Goal: Task Accomplishment & Management: Use online tool/utility

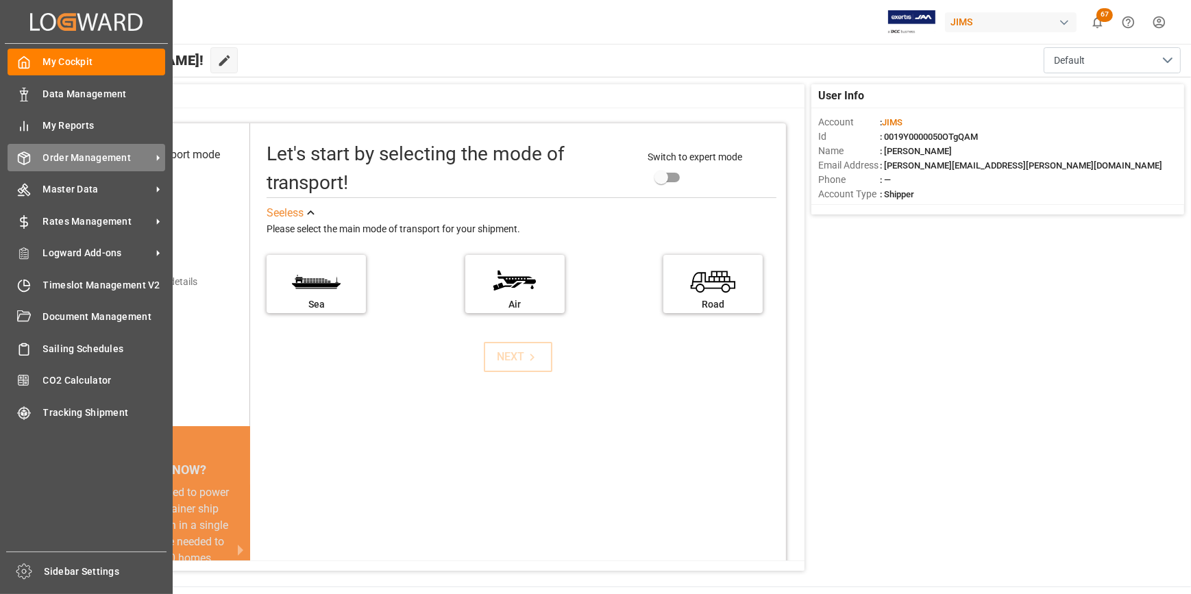
click at [69, 156] on span "Order Management" at bounding box center [97, 158] width 108 height 14
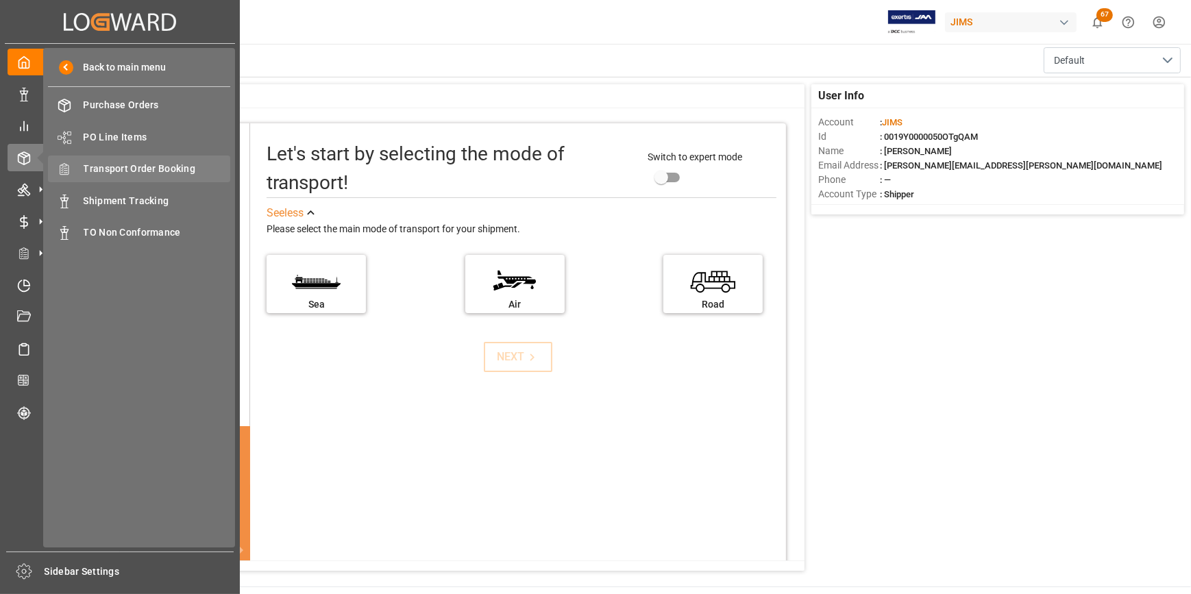
click at [166, 166] on span "Transport Order Booking" at bounding box center [157, 169] width 147 height 14
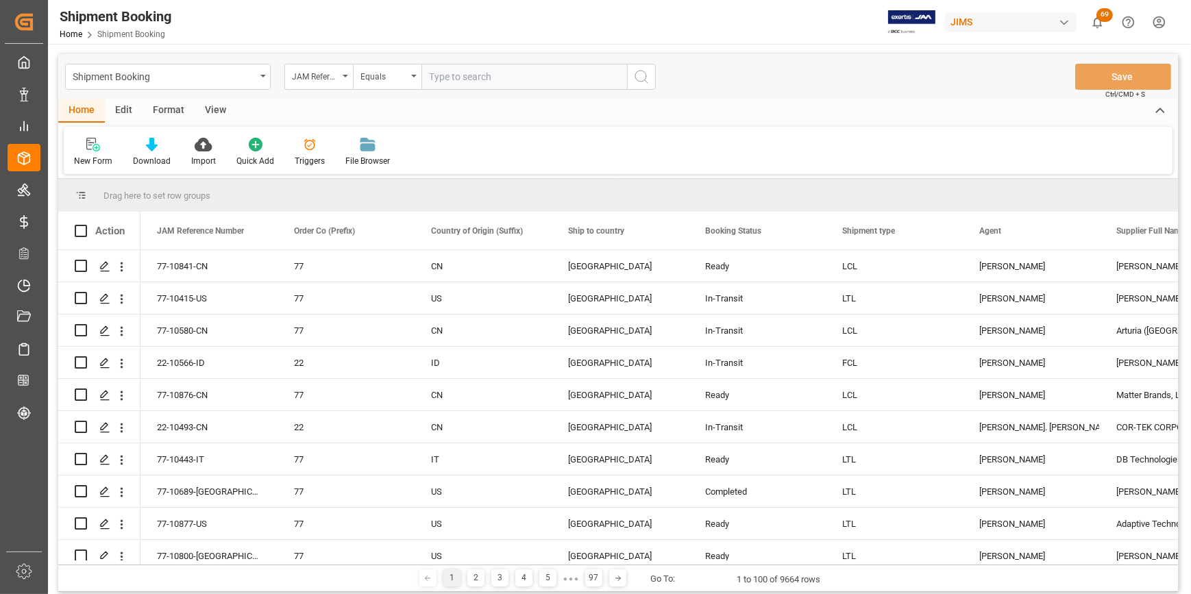
click at [450, 79] on input "text" at bounding box center [524, 77] width 206 height 26
type input "22-10426-CN"
click at [631, 75] on button "search button" at bounding box center [641, 77] width 29 height 26
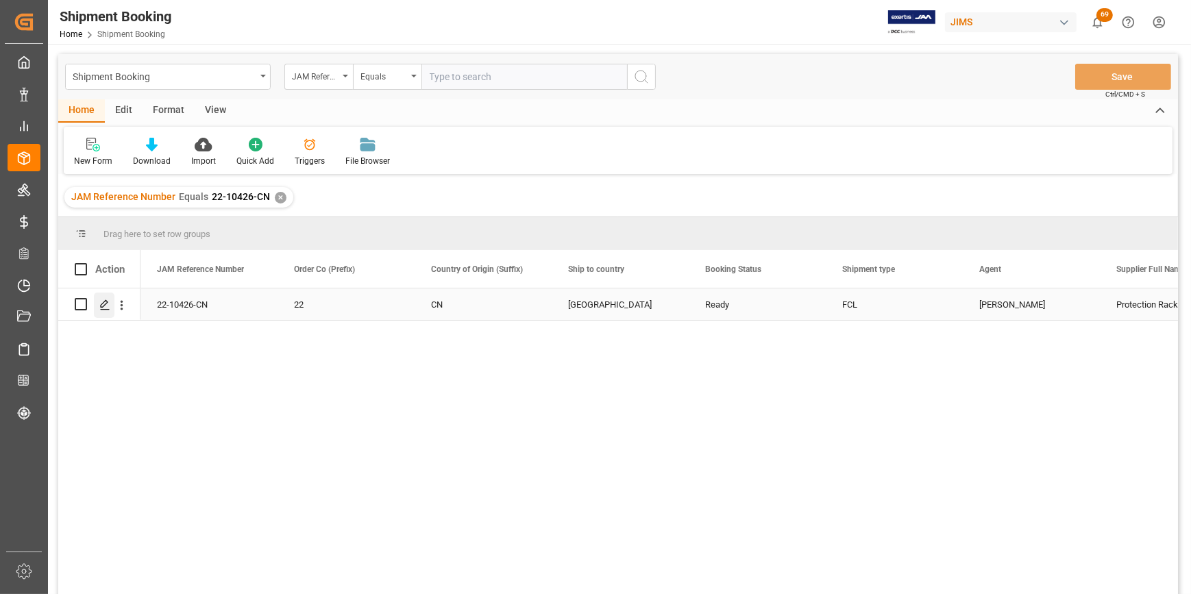
click at [108, 305] on icon "Press SPACE to select this row." at bounding box center [104, 304] width 11 height 11
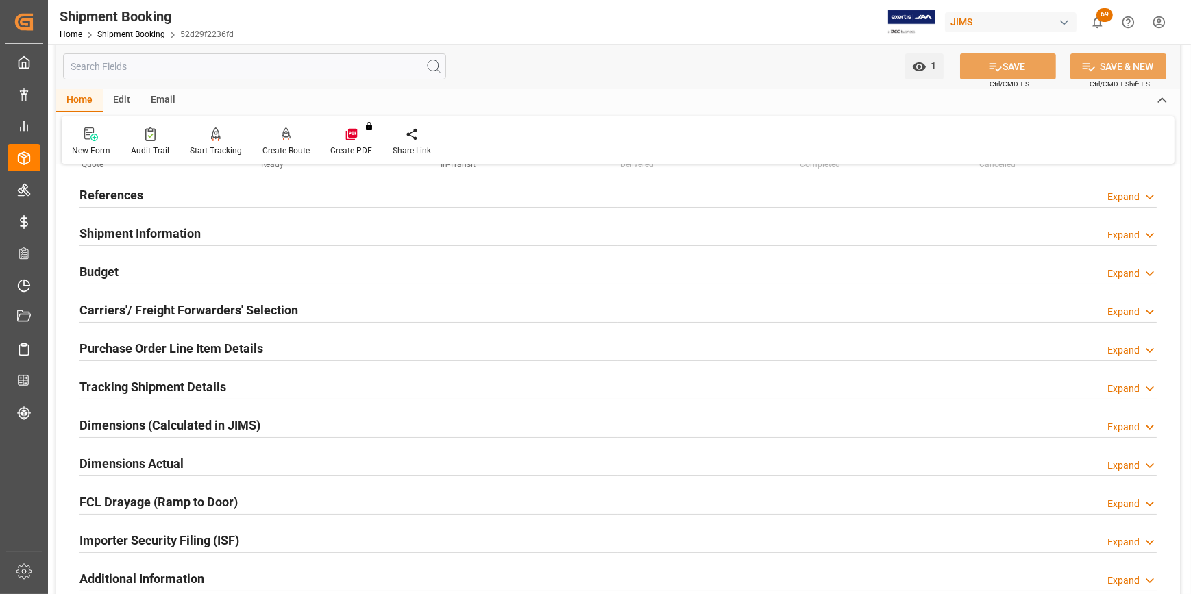
scroll to position [62, 0]
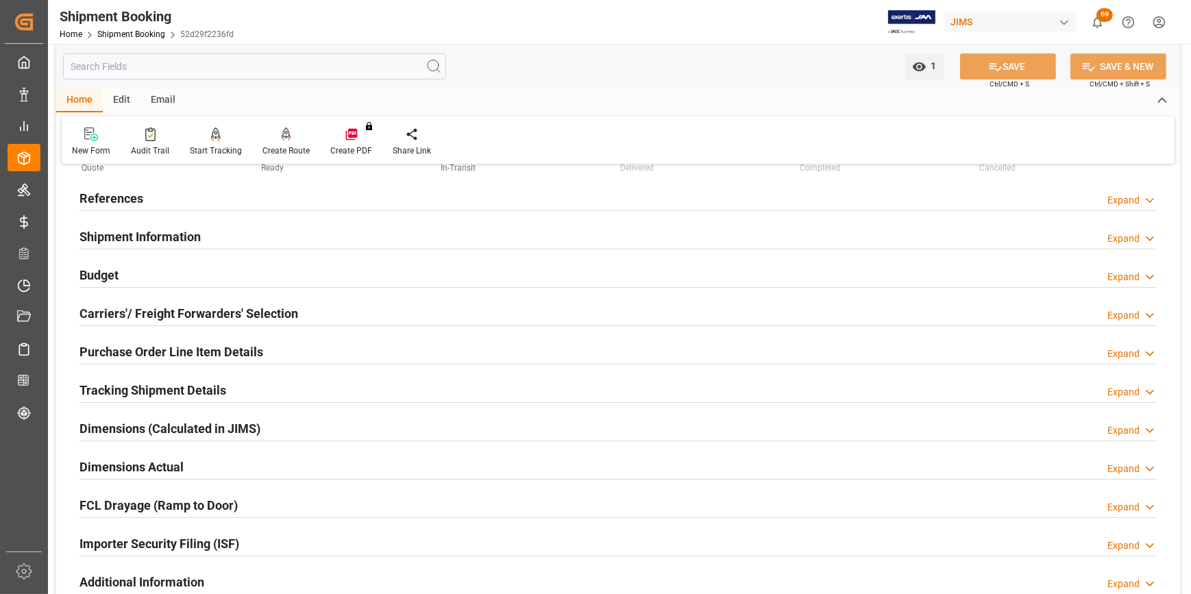
click at [116, 234] on h2 "Shipment Information" at bounding box center [139, 236] width 121 height 18
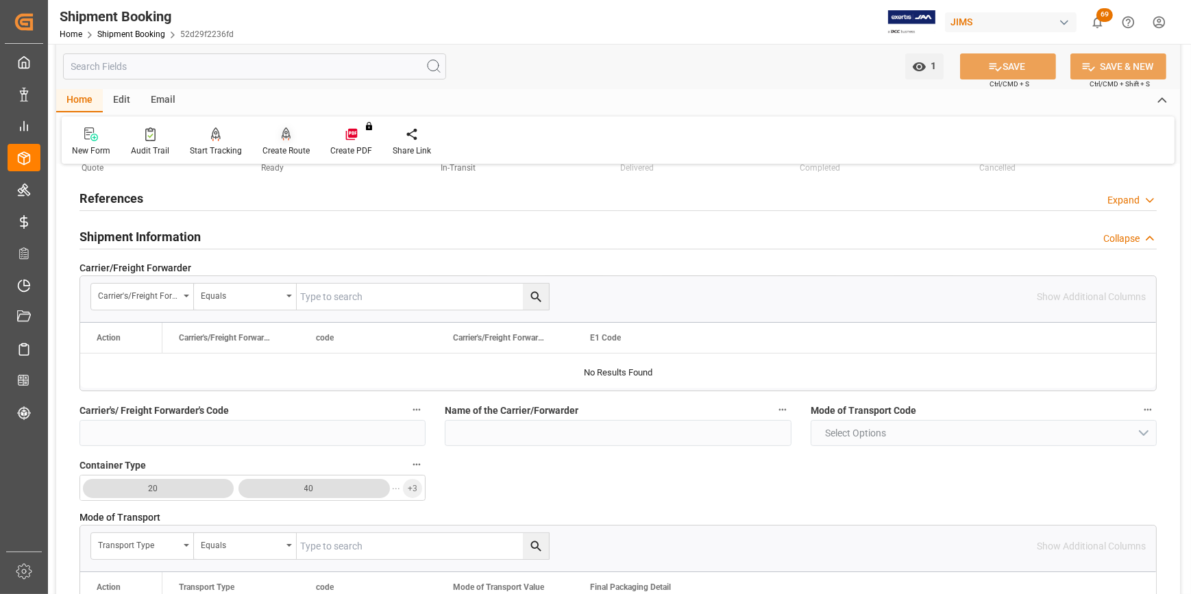
click at [282, 144] on div "Create Route" at bounding box center [286, 142] width 68 height 30
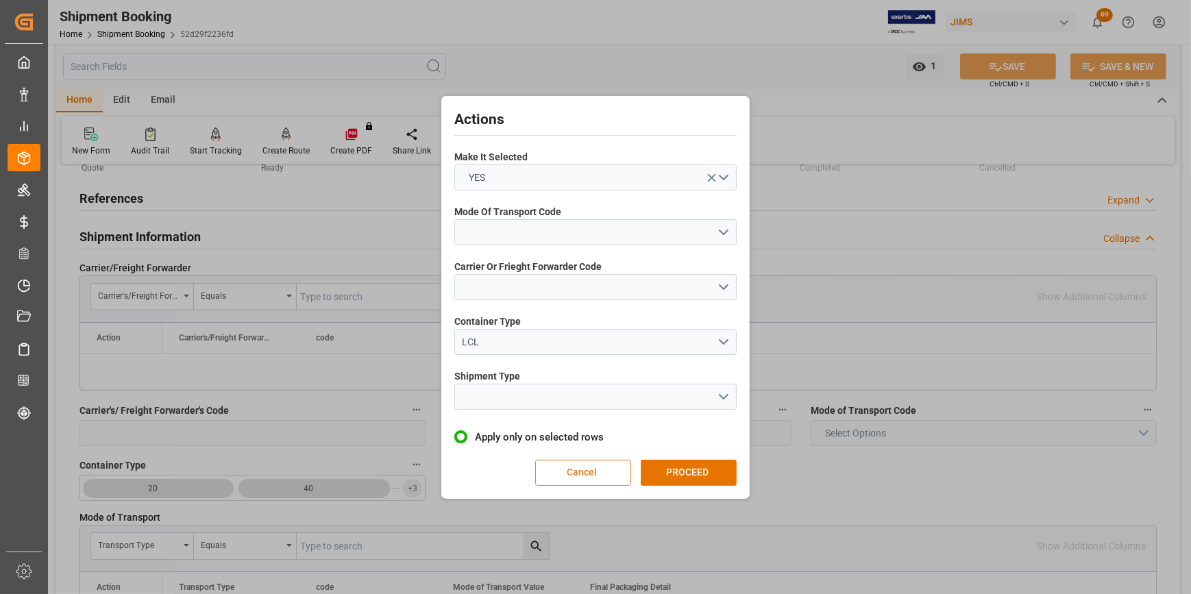
click at [584, 473] on button "Cancel" at bounding box center [583, 473] width 96 height 26
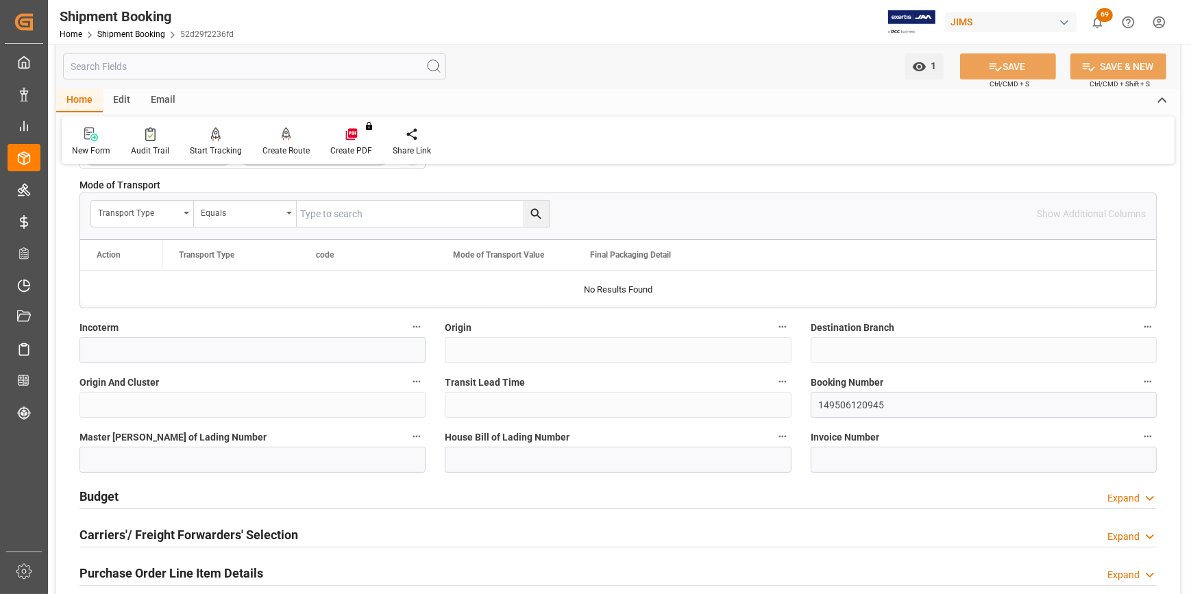
scroll to position [498, 0]
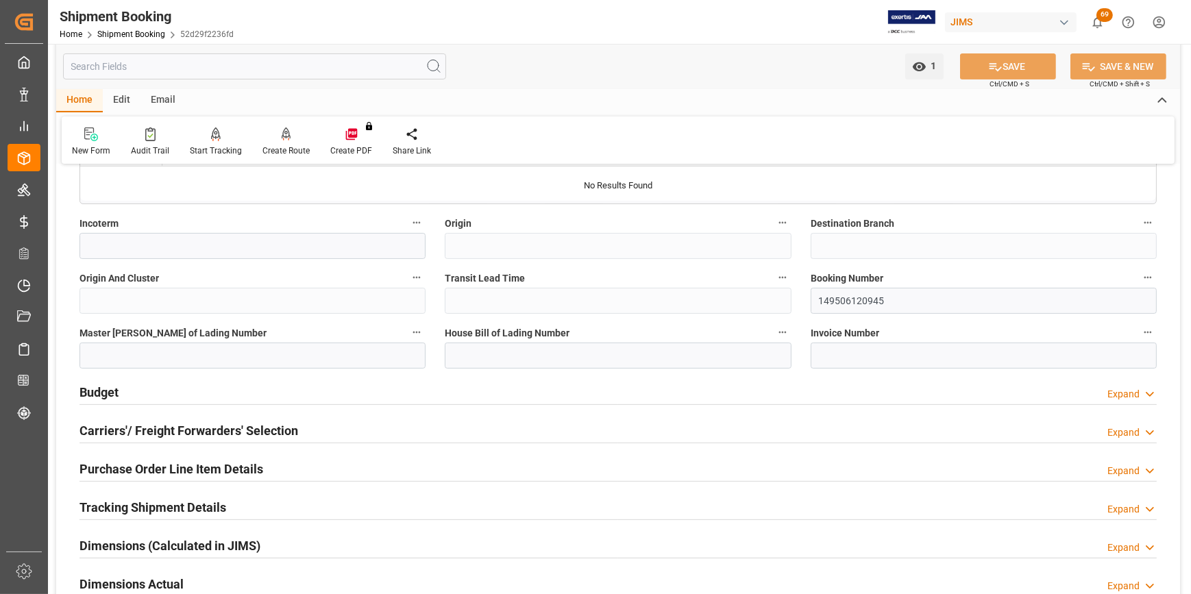
click at [124, 430] on h2 "Carriers'/ Freight Forwarders' Selection" at bounding box center [188, 430] width 219 height 18
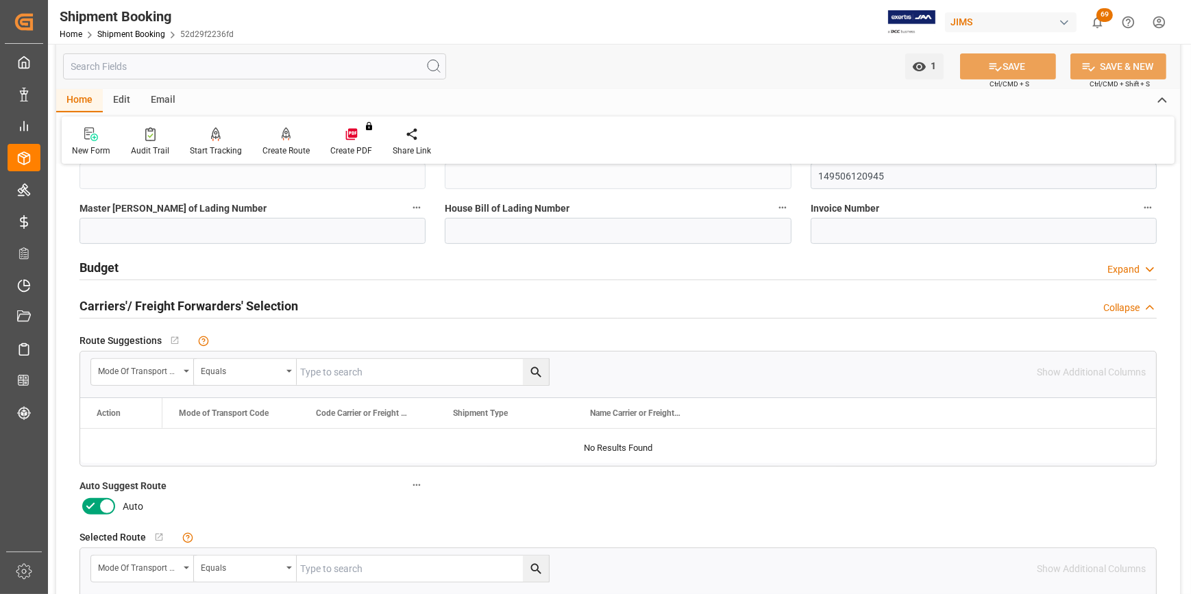
scroll to position [685, 0]
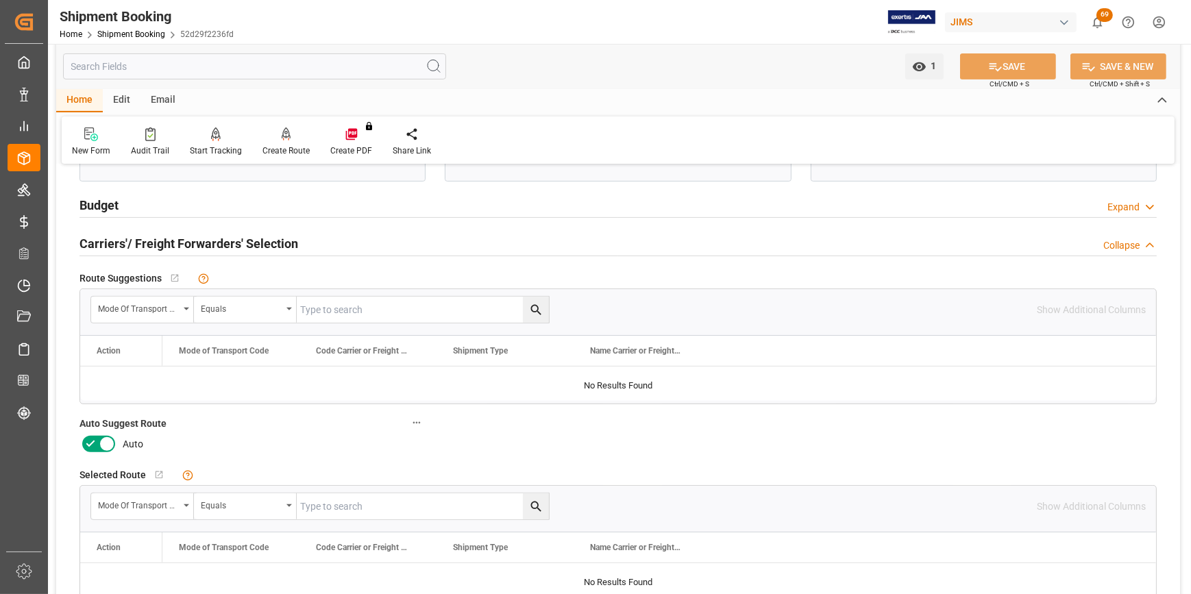
click at [108, 445] on icon at bounding box center [107, 444] width 16 height 16
click at [0, 0] on input "checkbox" at bounding box center [0, 0] width 0 height 0
click at [1018, 67] on button "SAVE" at bounding box center [1008, 66] width 96 height 26
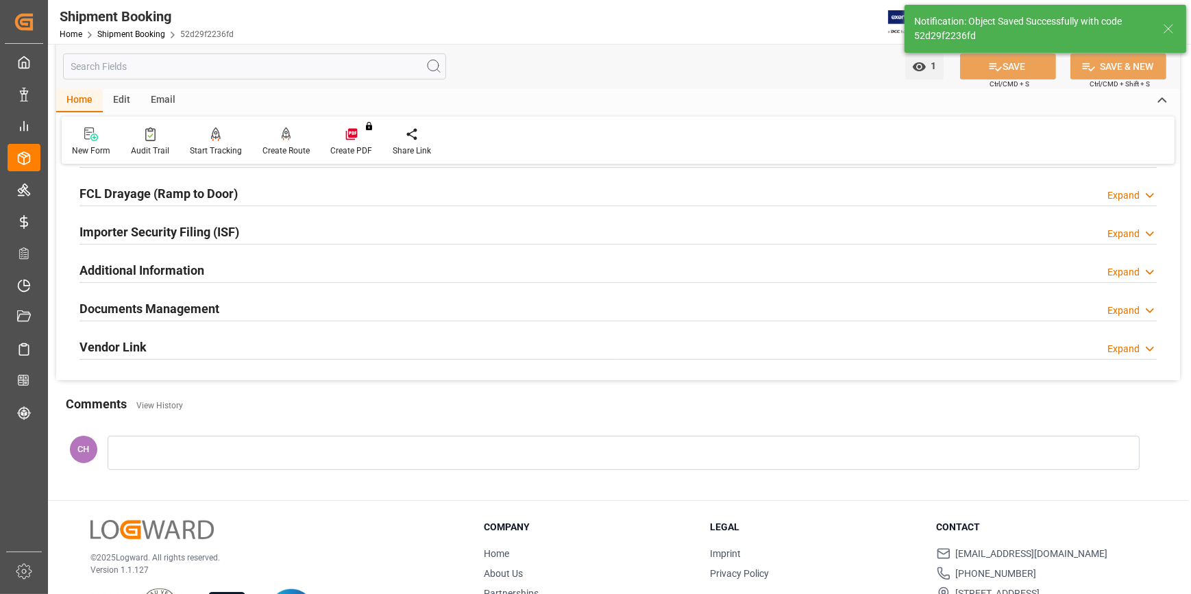
scroll to position [0, 0]
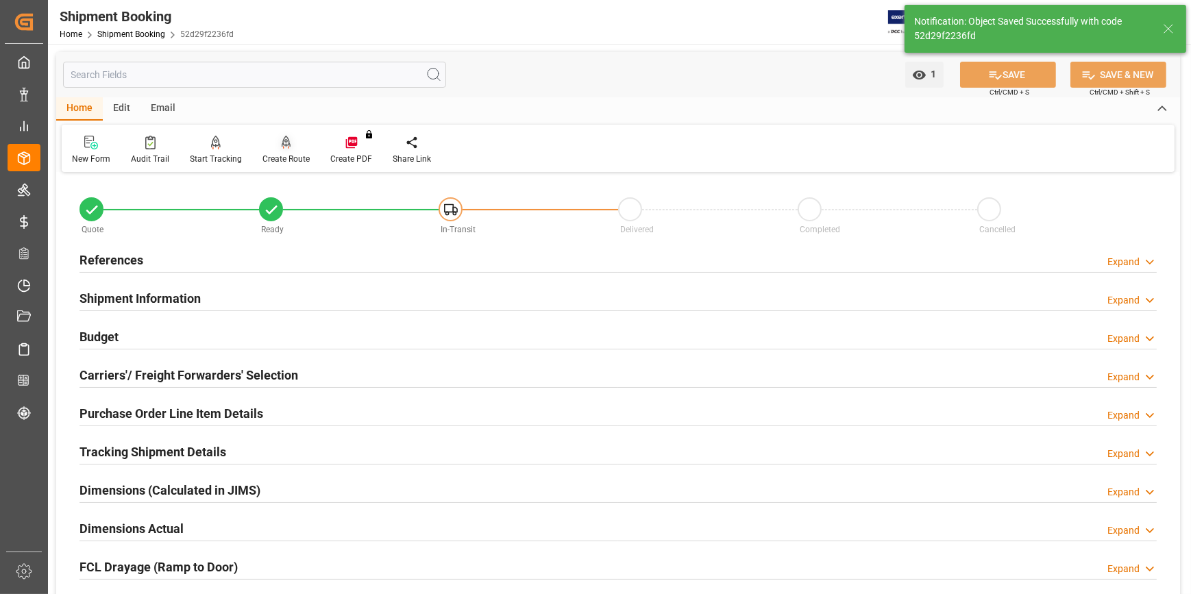
click at [277, 161] on div "Create Route" at bounding box center [285, 159] width 47 height 12
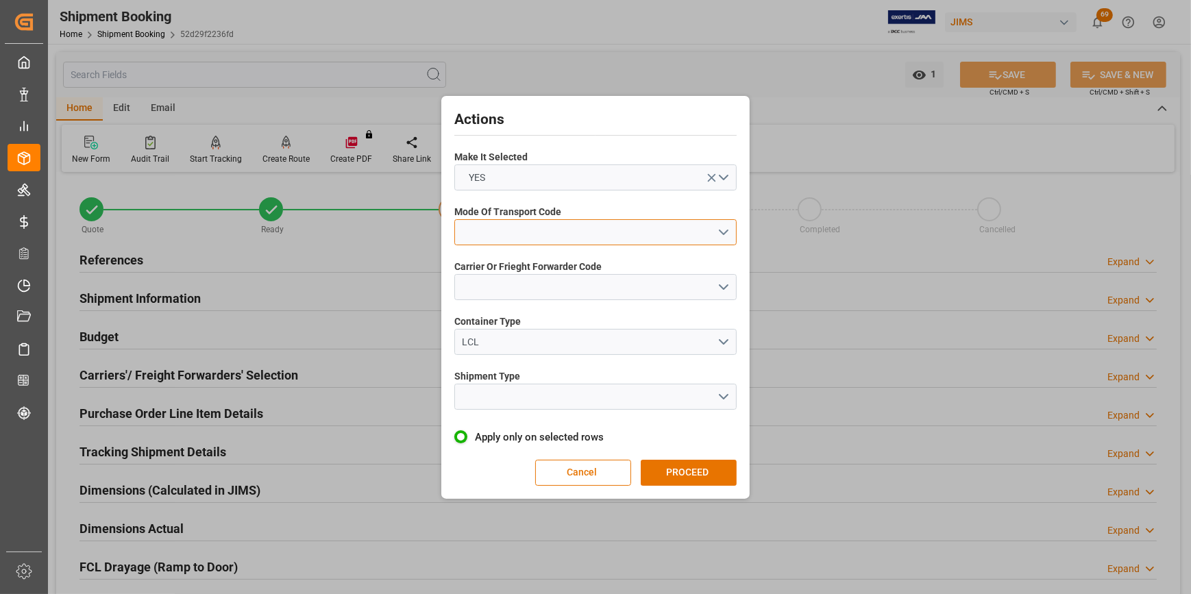
click at [536, 234] on button "open menu" at bounding box center [595, 232] width 282 height 26
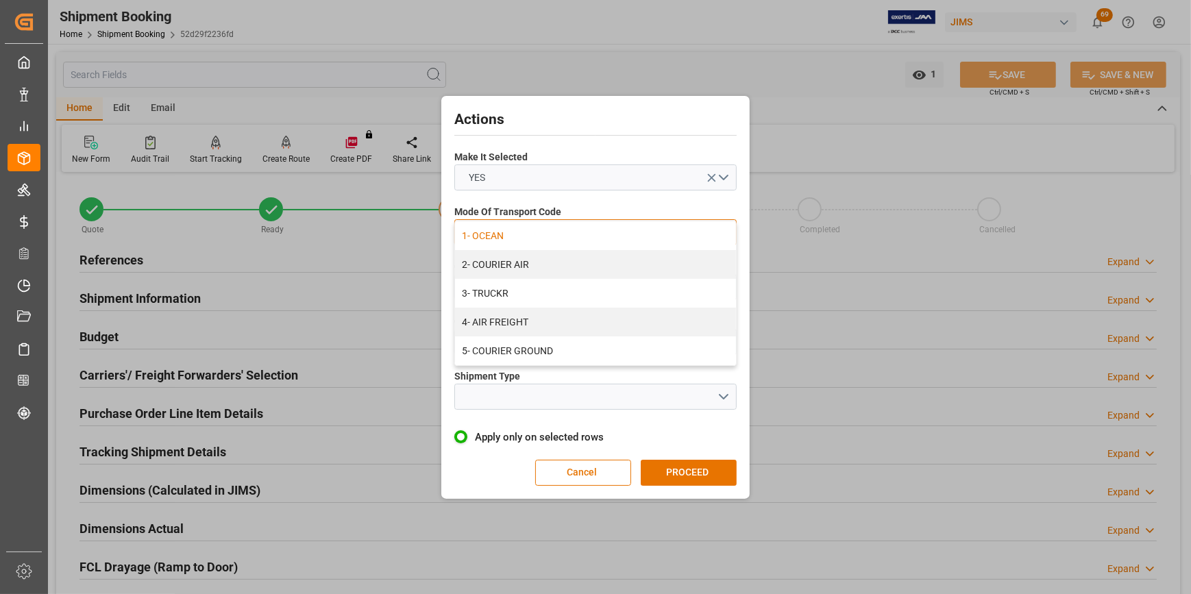
click at [528, 240] on div "1- OCEAN" at bounding box center [595, 235] width 281 height 29
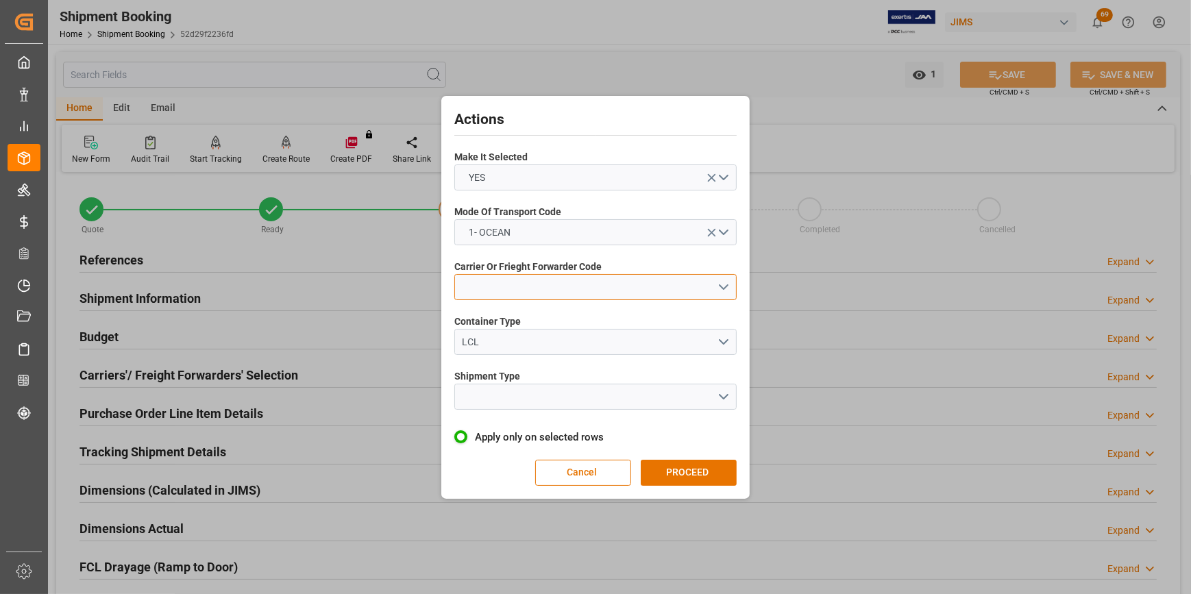
click at [509, 290] on button "open menu" at bounding box center [595, 287] width 282 height 26
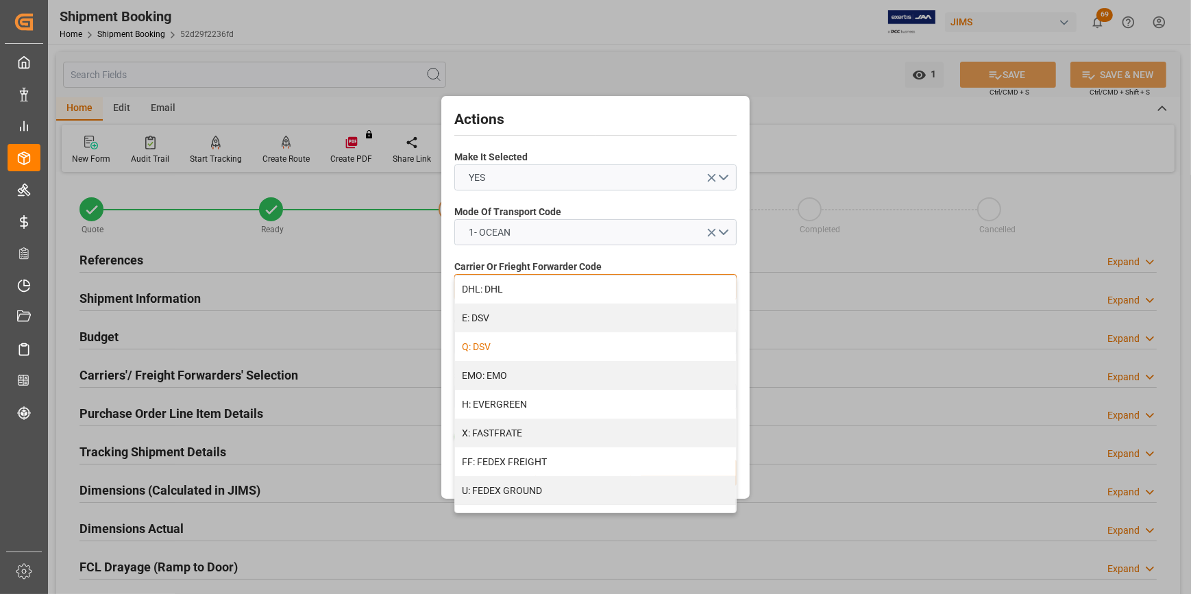
scroll to position [311, 0]
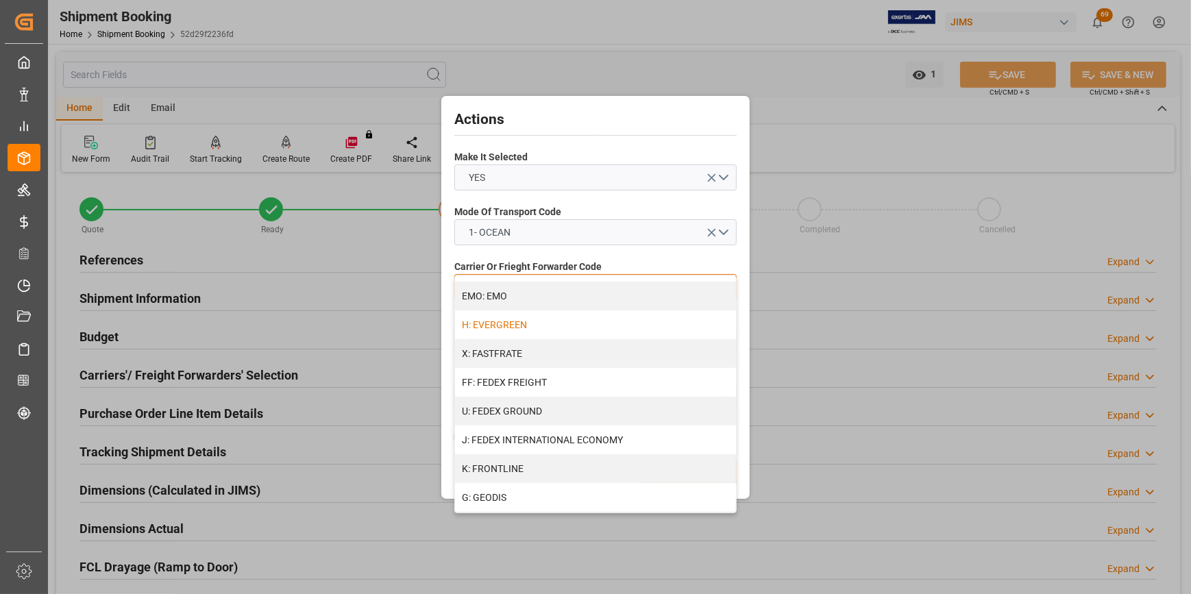
click at [512, 324] on div "H: EVERGREEN" at bounding box center [595, 324] width 281 height 29
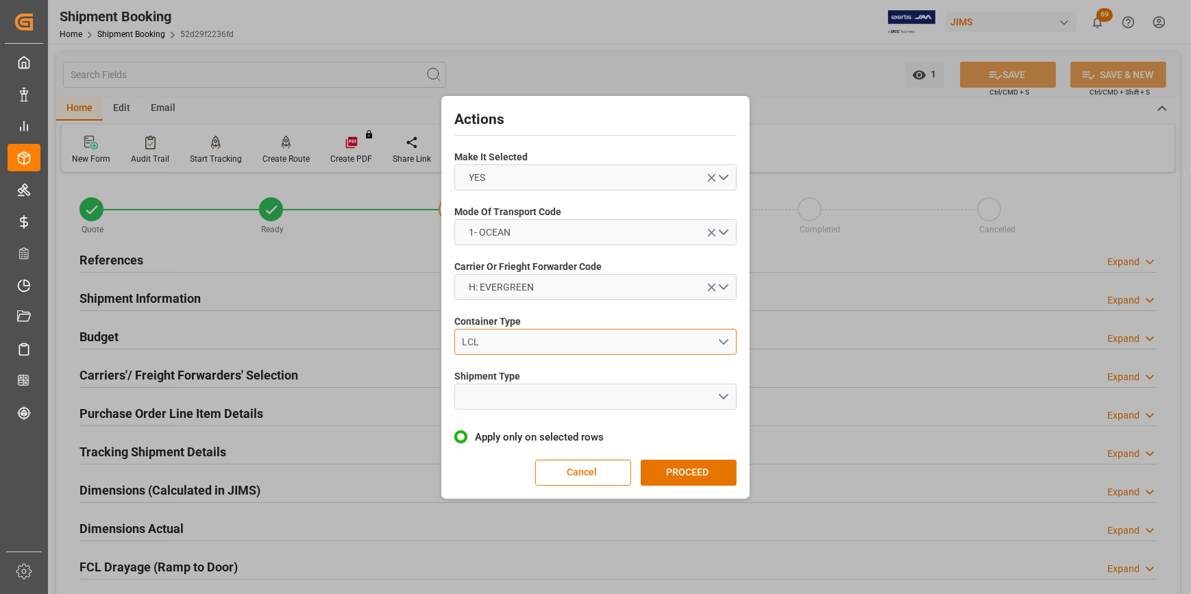
click at [491, 343] on div "LCL" at bounding box center [589, 342] width 255 height 14
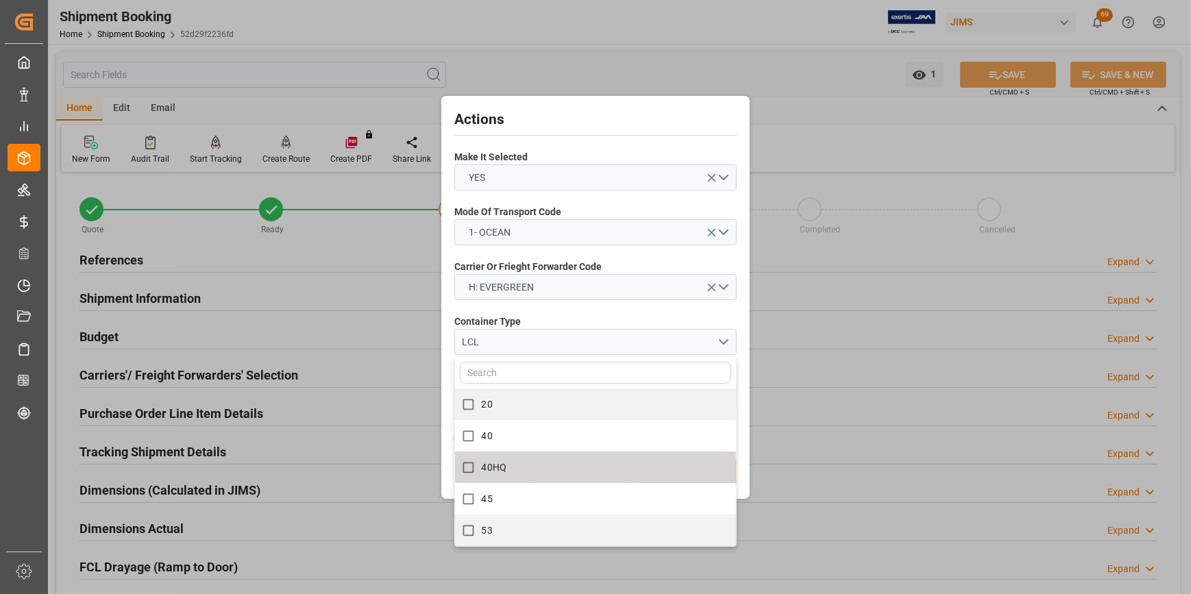
click at [519, 474] on label "40HQ" at bounding box center [588, 467] width 267 height 27
checkbox input "true"
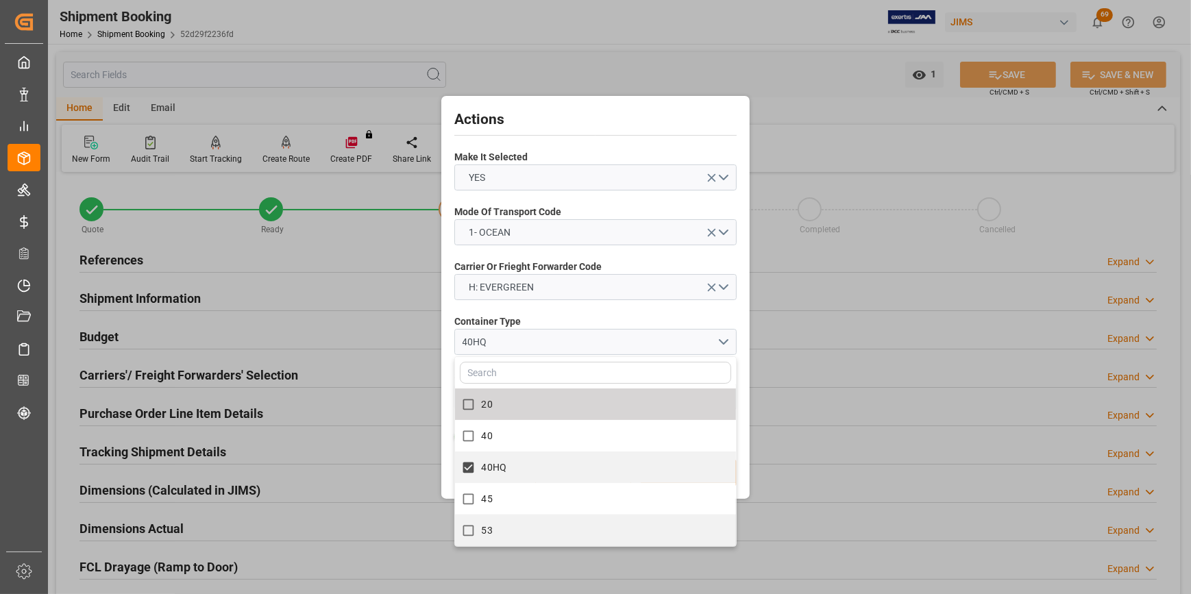
click at [550, 321] on label "Container Type" at bounding box center [595, 321] width 282 height 14
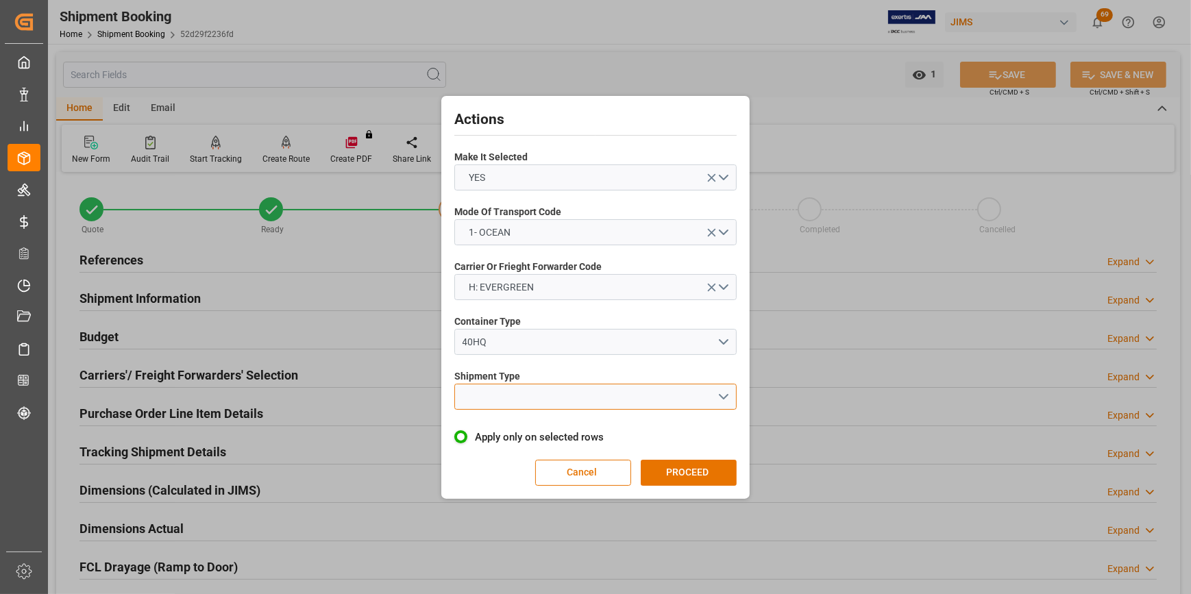
click at [480, 397] on button "open menu" at bounding box center [595, 397] width 282 height 26
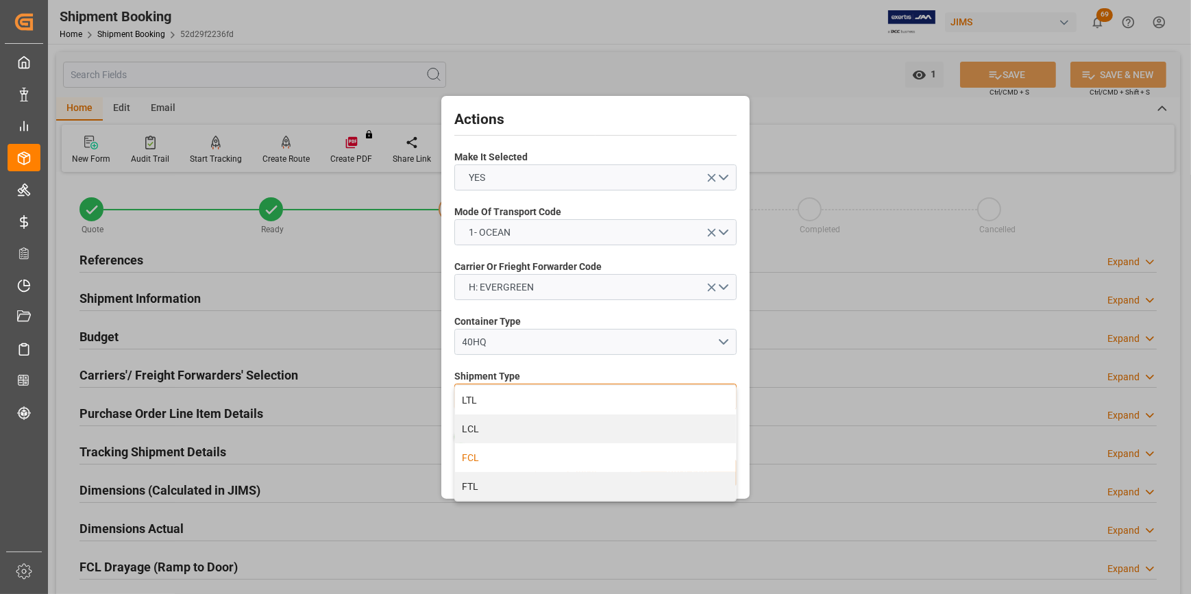
click at [519, 457] on div "FCL" at bounding box center [595, 457] width 281 height 29
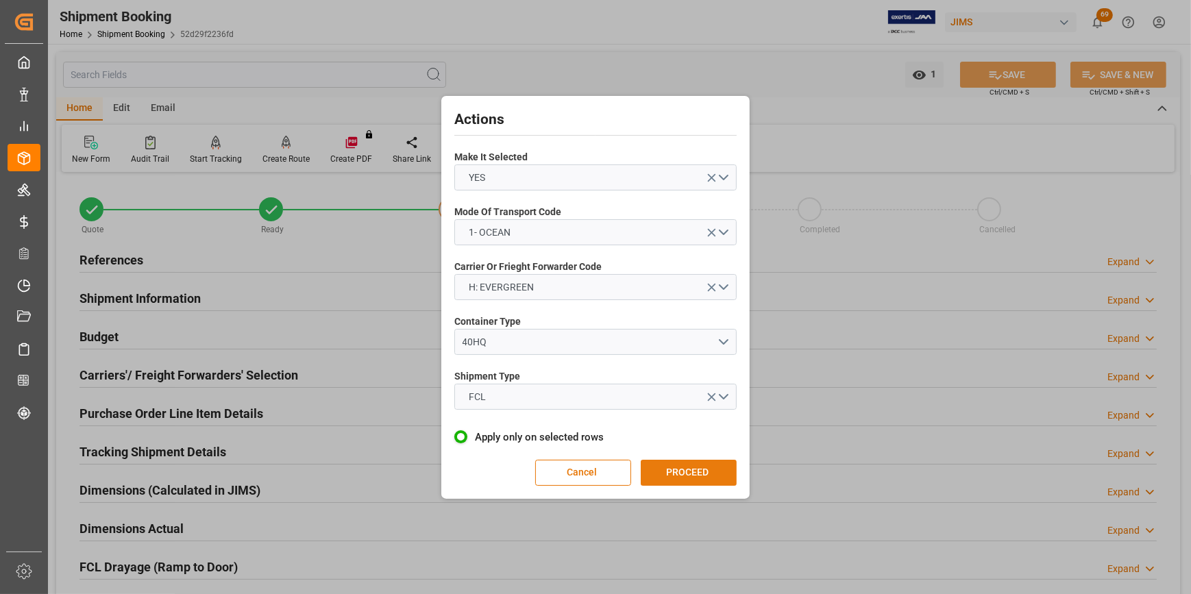
click at [688, 478] on button "PROCEED" at bounding box center [689, 473] width 96 height 26
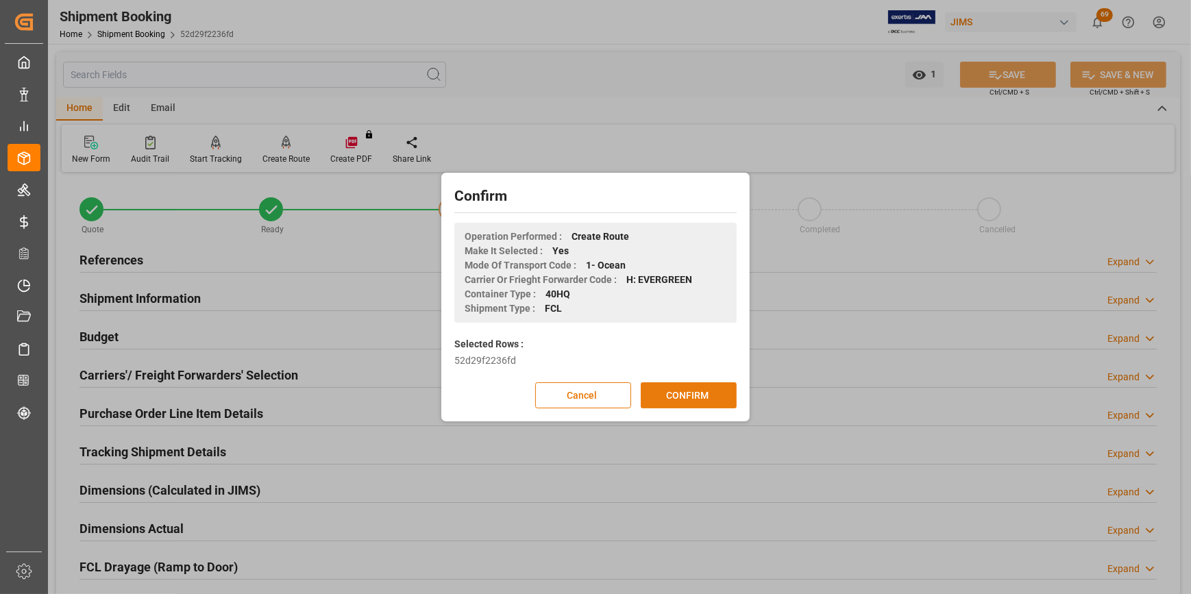
click at [669, 400] on button "CONFIRM" at bounding box center [689, 395] width 96 height 26
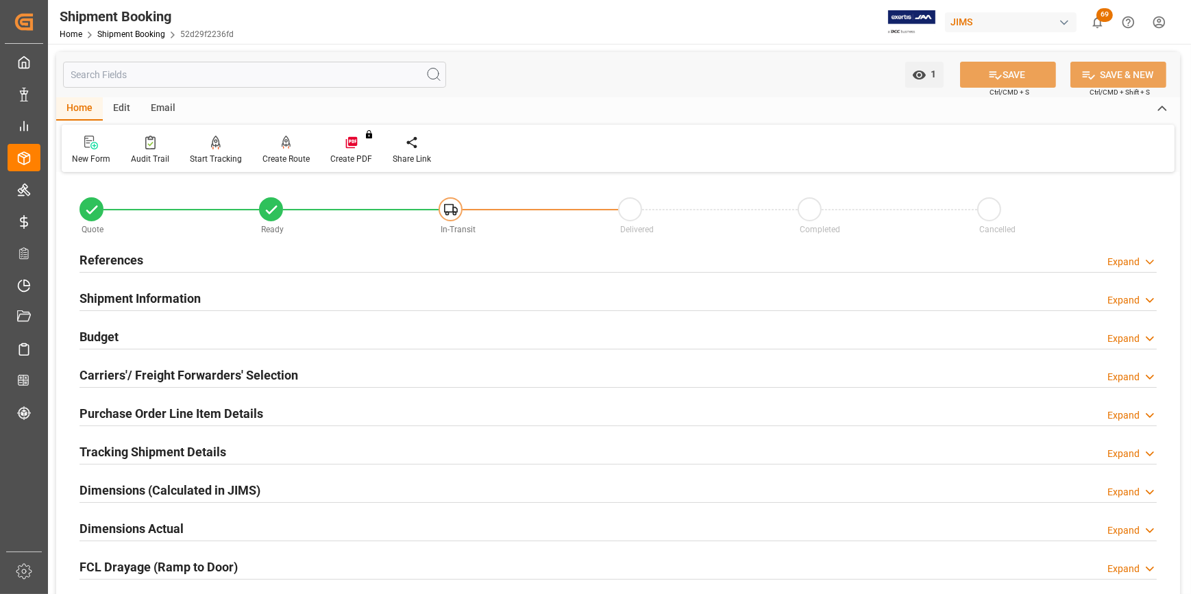
click at [95, 262] on h2 "References" at bounding box center [111, 260] width 64 height 18
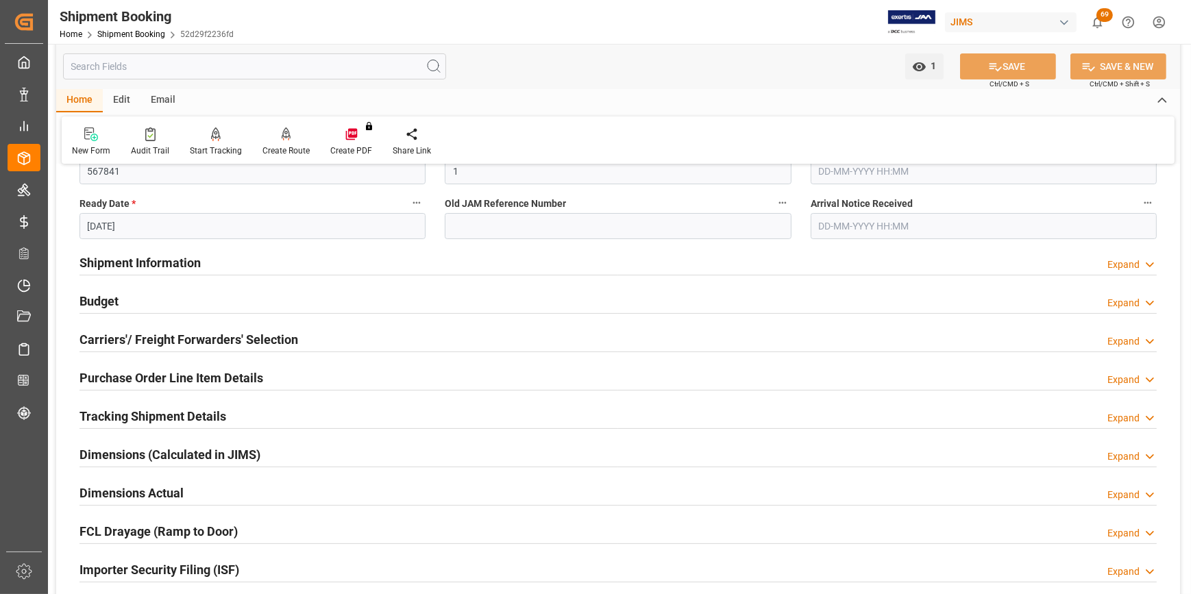
scroll to position [311, 0]
click at [199, 375] on h2 "Purchase Order Line Item Details" at bounding box center [171, 376] width 184 height 18
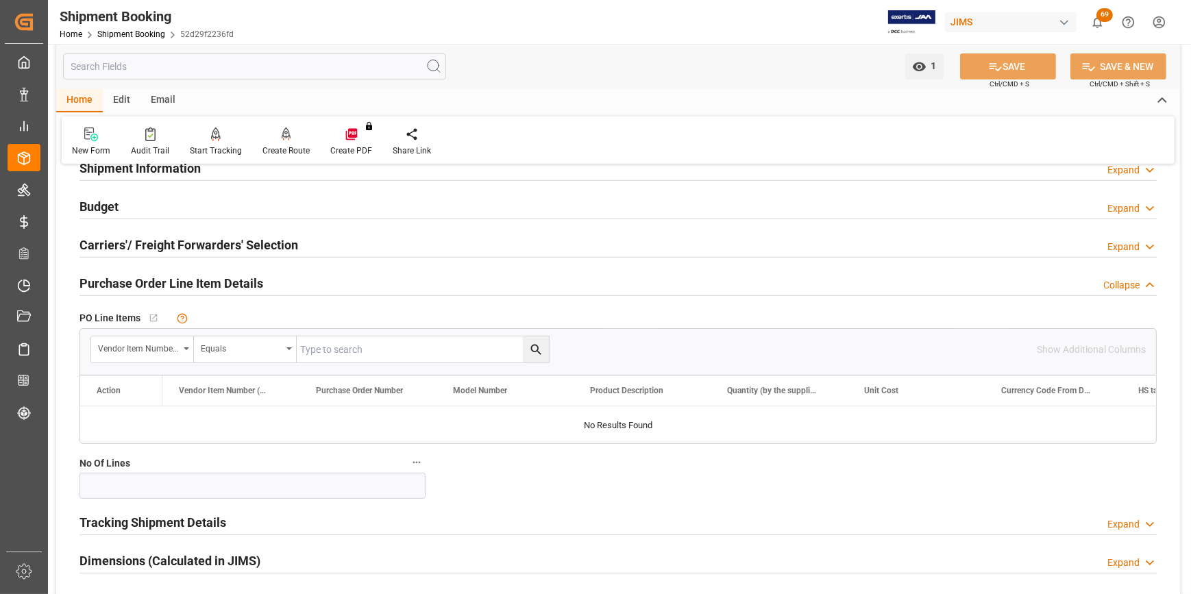
scroll to position [373, 0]
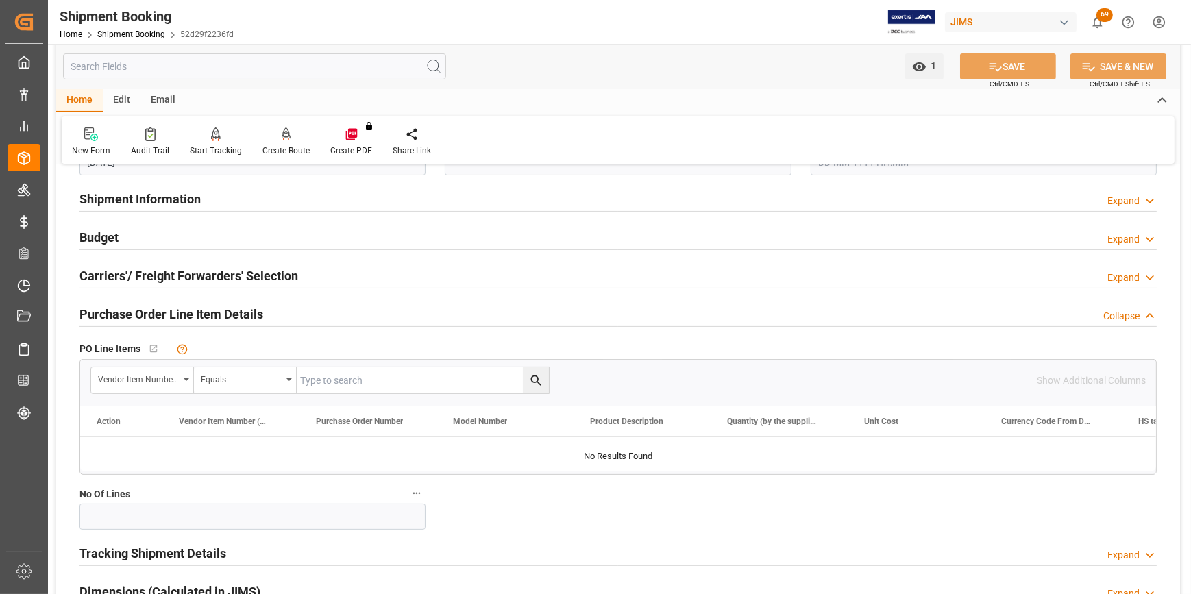
click at [147, 204] on h2 "Shipment Information" at bounding box center [139, 199] width 121 height 18
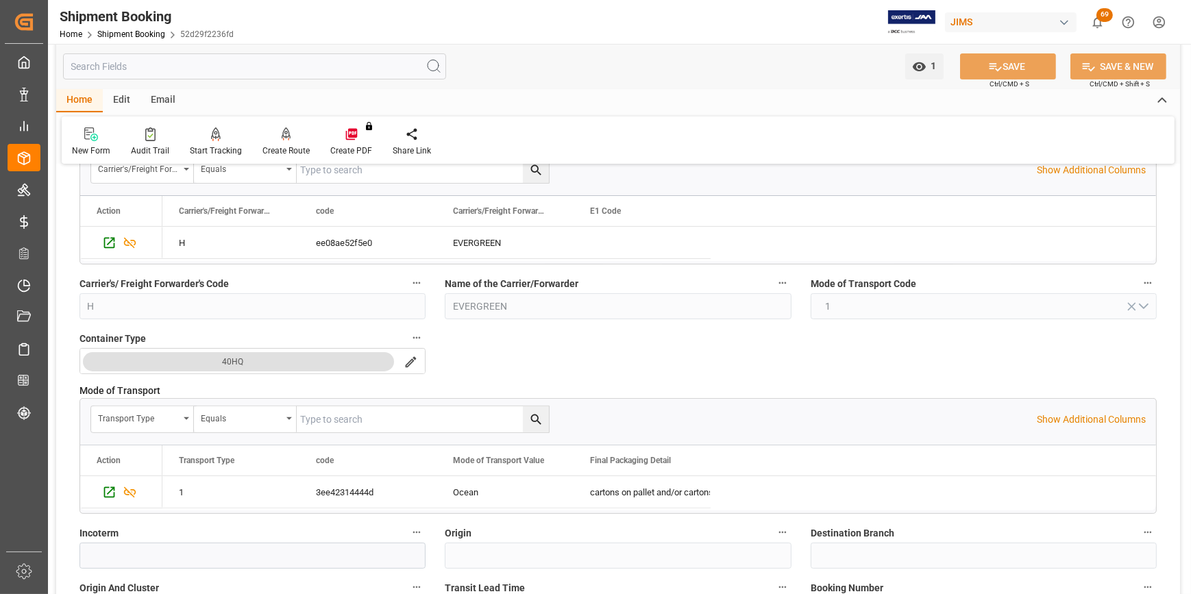
scroll to position [623, 0]
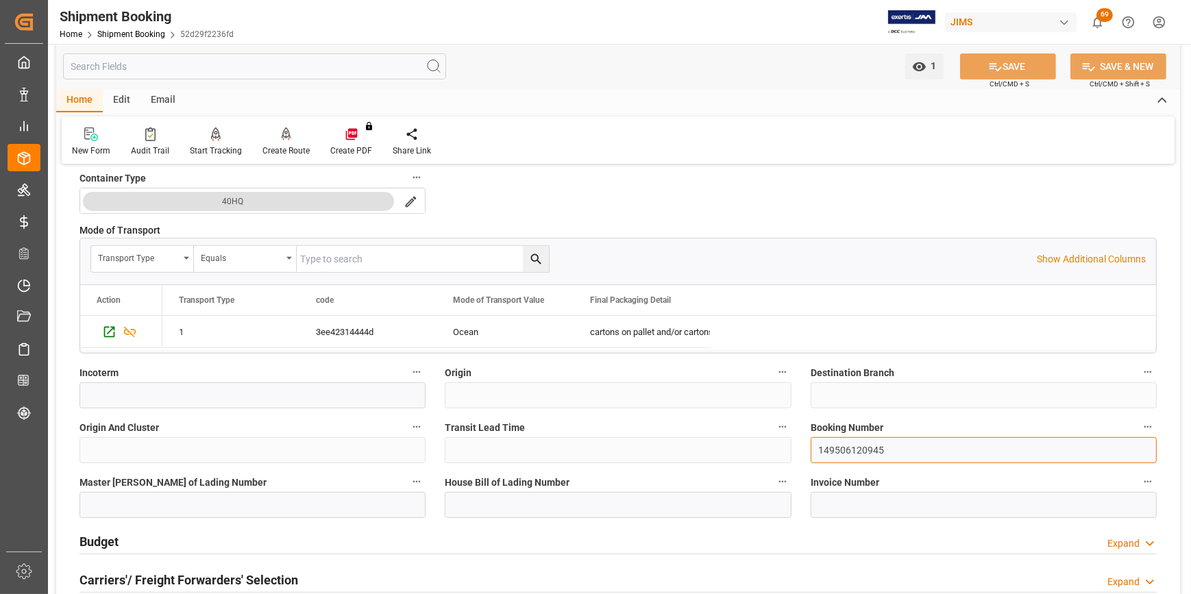
click at [836, 454] on input "149506120945" at bounding box center [983, 450] width 346 height 26
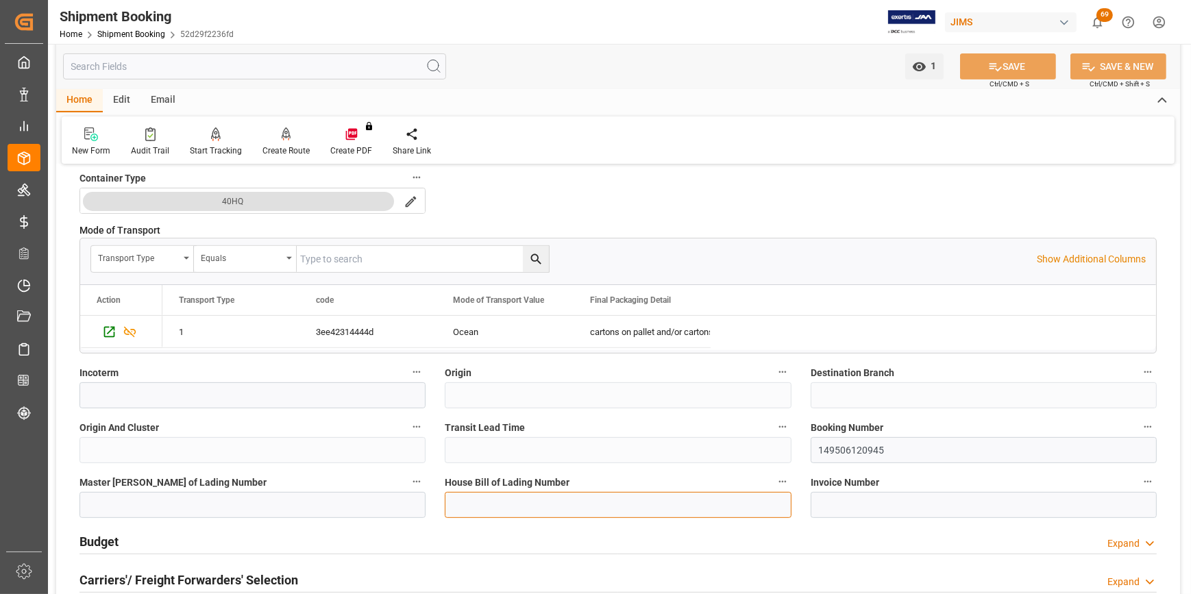
click at [463, 506] on input at bounding box center [618, 505] width 346 height 26
paste input "149506120945"
type input "EGLV149506120945"
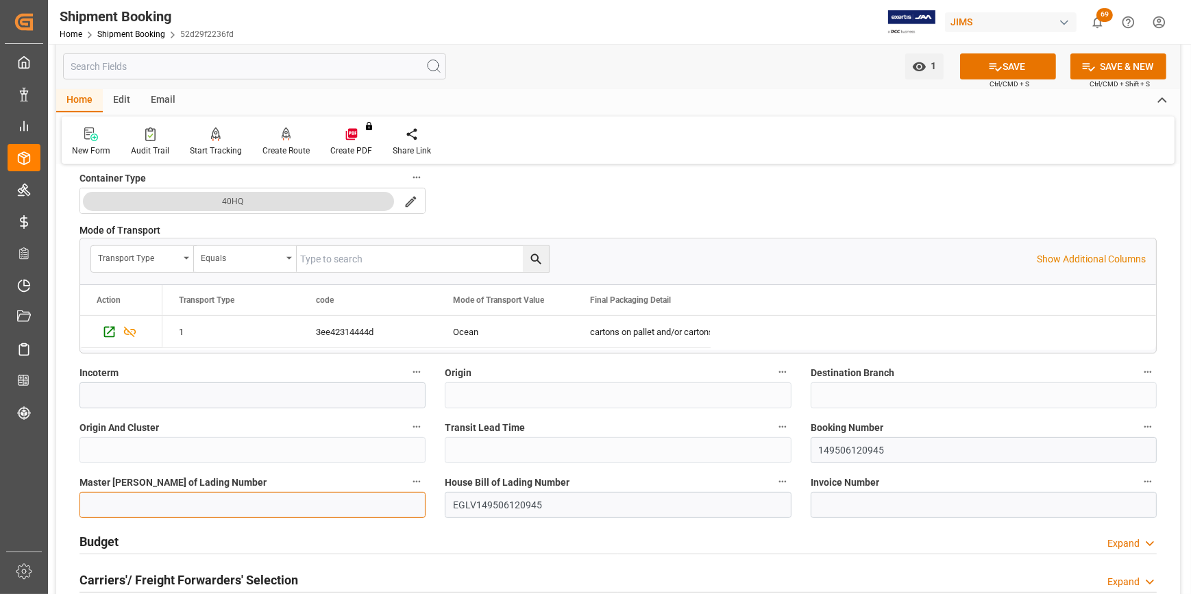
click at [276, 499] on input at bounding box center [252, 505] width 346 height 26
paste input "149506120945"
type input "149506120945"
click at [1026, 64] on button "SAVE" at bounding box center [1008, 66] width 96 height 26
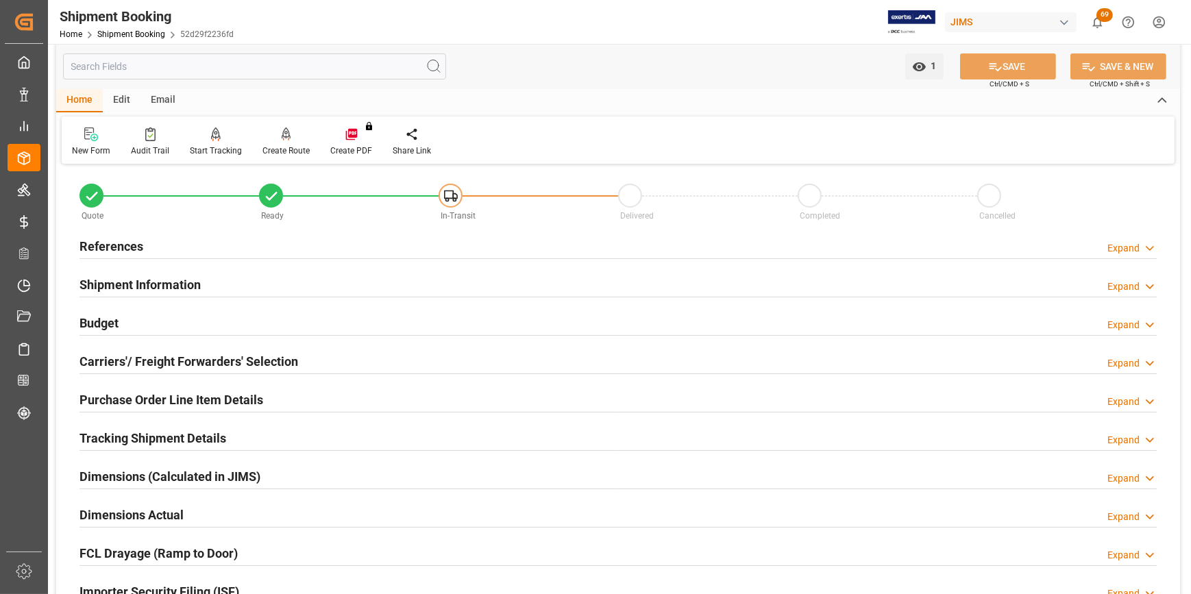
scroll to position [0, 0]
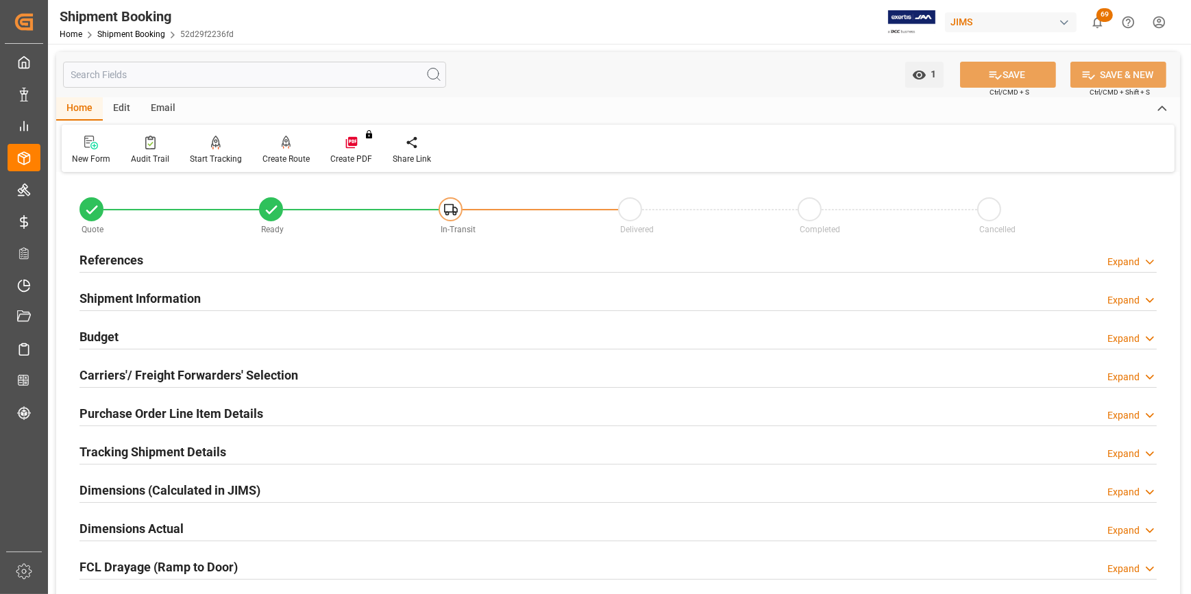
click at [127, 447] on h2 "Tracking Shipment Details" at bounding box center [152, 452] width 147 height 18
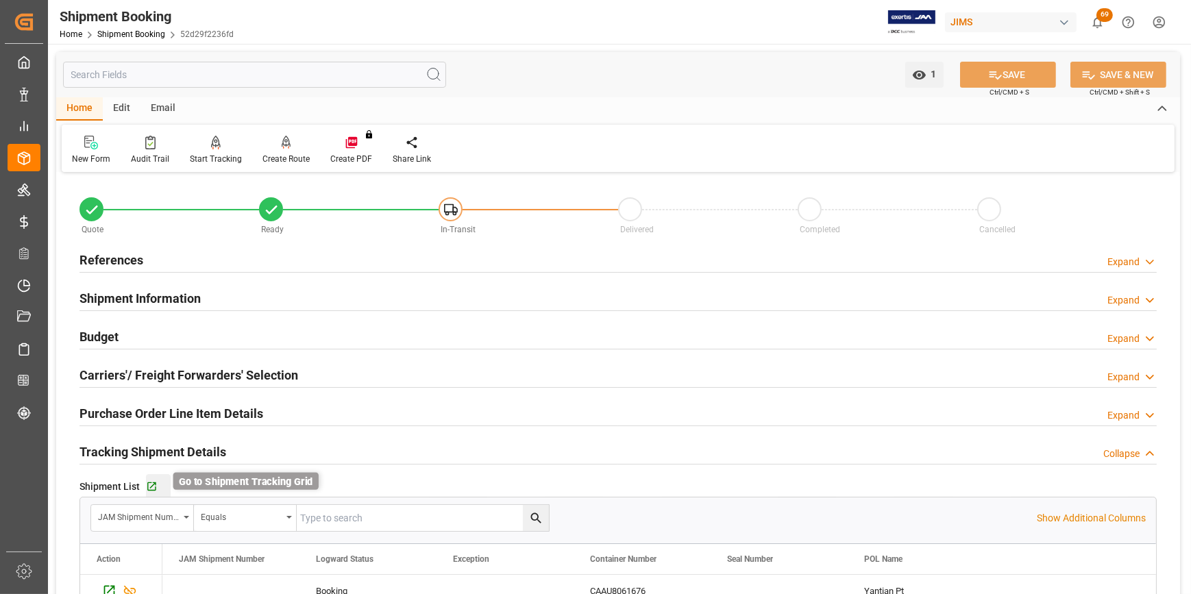
click at [154, 489] on icon "button" at bounding box center [151, 486] width 9 height 9
click at [226, 419] on h2 "Purchase Order Line Item Details" at bounding box center [171, 413] width 184 height 18
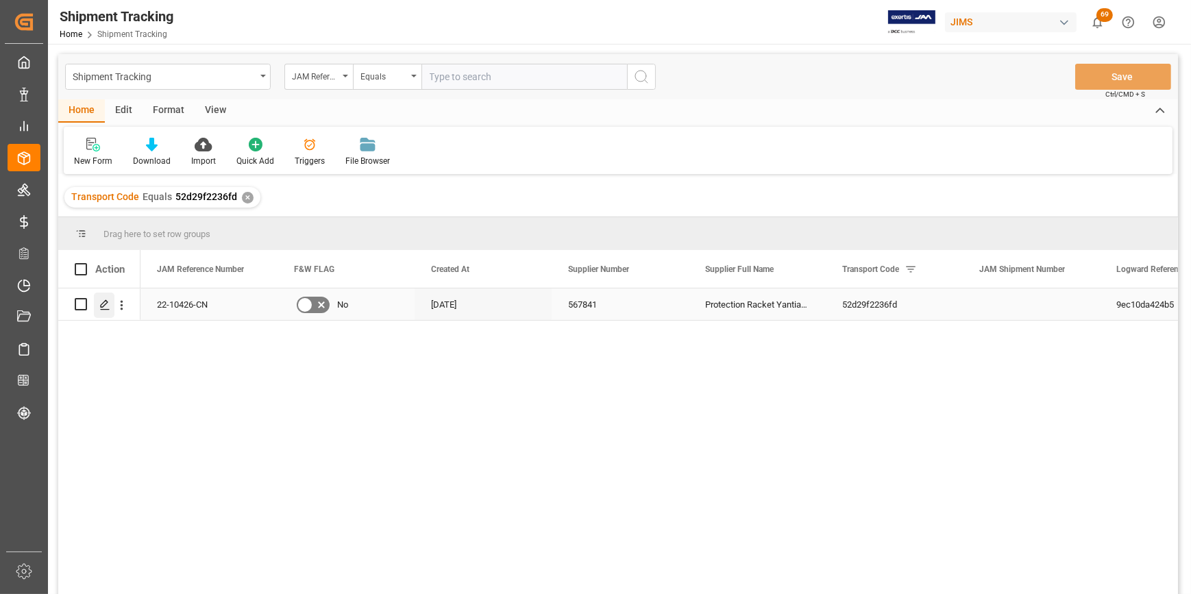
click at [103, 306] on icon "Press SPACE to select this row." at bounding box center [104, 304] width 11 height 11
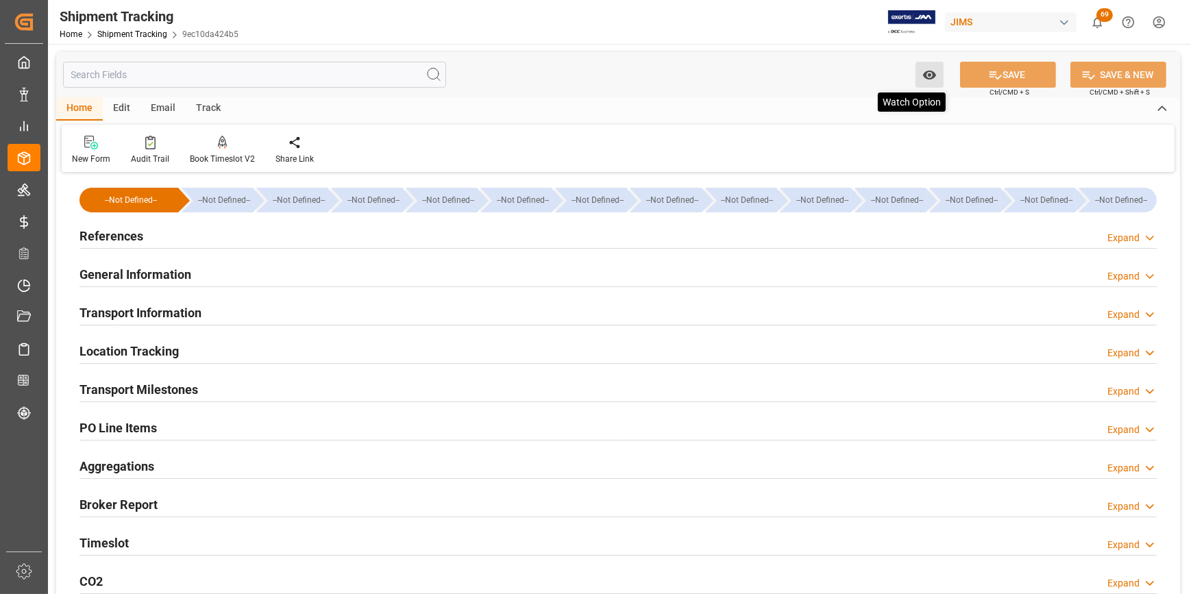
click at [925, 76] on icon "open menu" at bounding box center [928, 75] width 13 height 9
click at [854, 108] on span "Start Watching" at bounding box center [872, 105] width 125 height 14
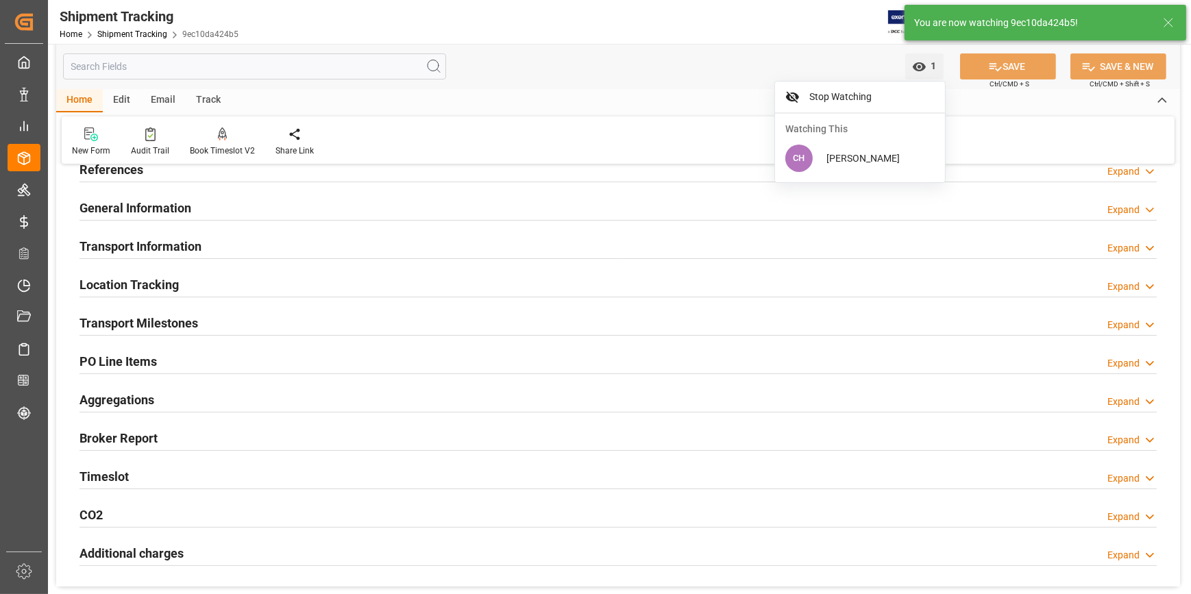
scroll to position [124, 0]
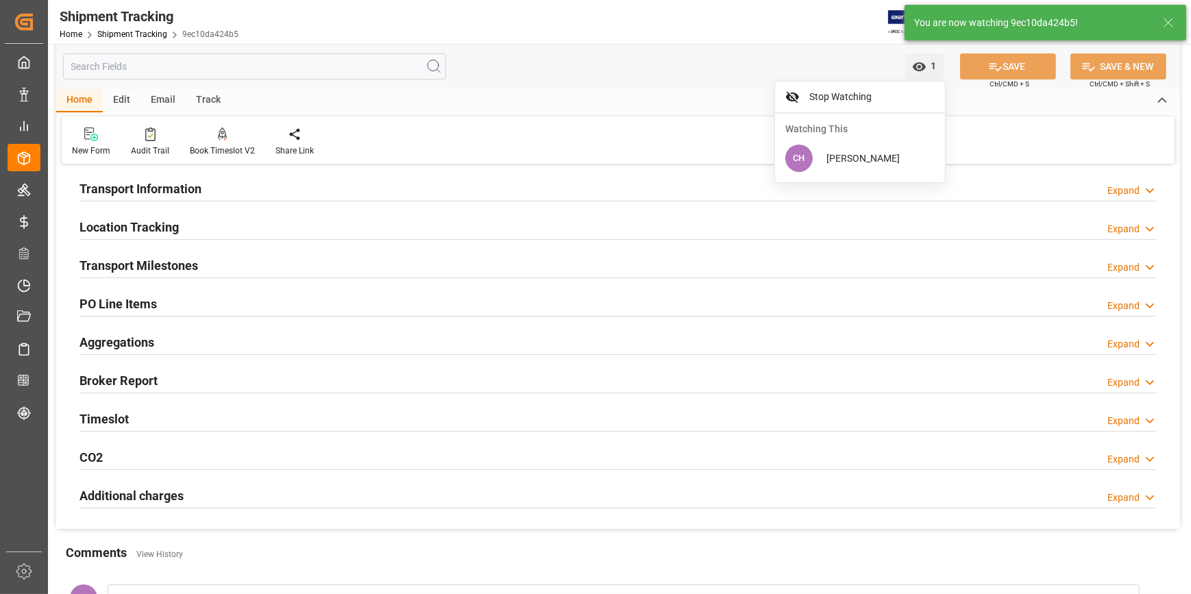
click at [148, 269] on h2 "Transport Milestones" at bounding box center [138, 265] width 119 height 18
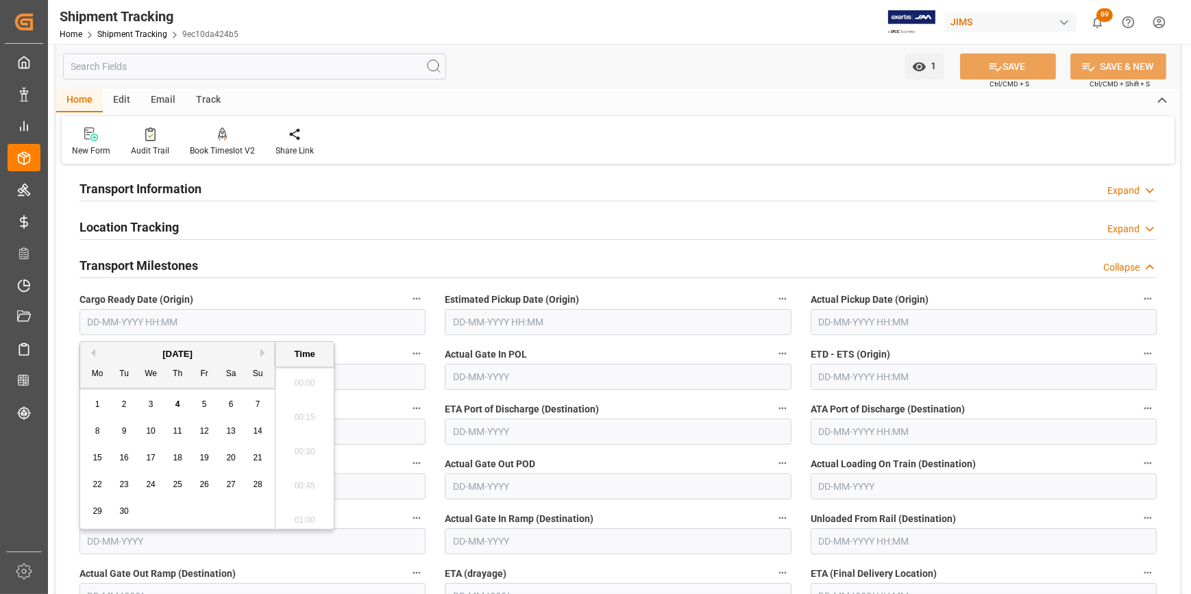
click at [87, 314] on input "text" at bounding box center [252, 322] width 346 height 26
click at [95, 355] on div "September 2025" at bounding box center [177, 354] width 195 height 14
click at [93, 350] on button "Previous Month" at bounding box center [91, 353] width 8 height 8
click at [152, 481] on span "20" at bounding box center [150, 485] width 9 height 10
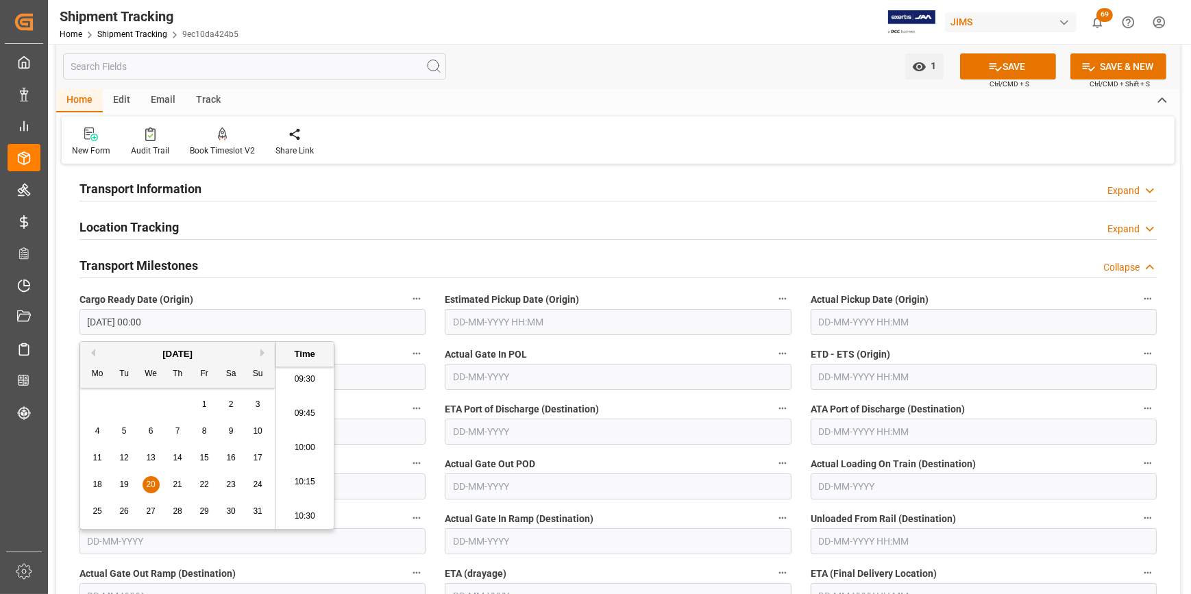
type input "20-08-2025 00:00"
click at [490, 320] on input "text" at bounding box center [618, 322] width 346 height 26
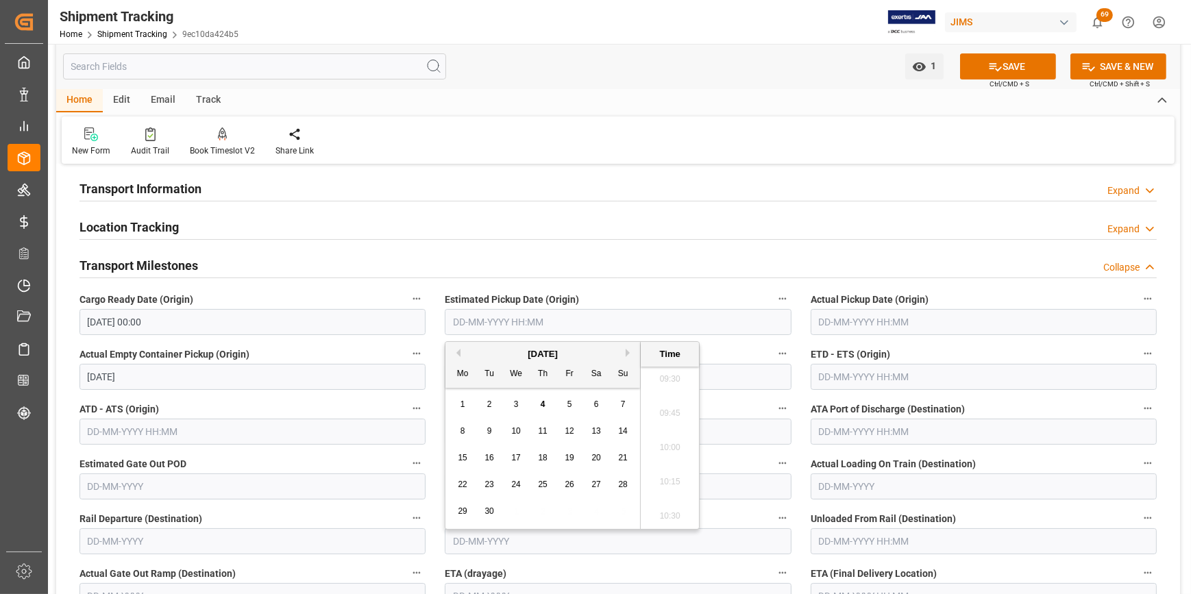
click at [543, 406] on span "4" at bounding box center [543, 404] width 5 height 10
type input "04-09-2025 00:00"
click at [829, 326] on input "text" at bounding box center [983, 322] width 346 height 26
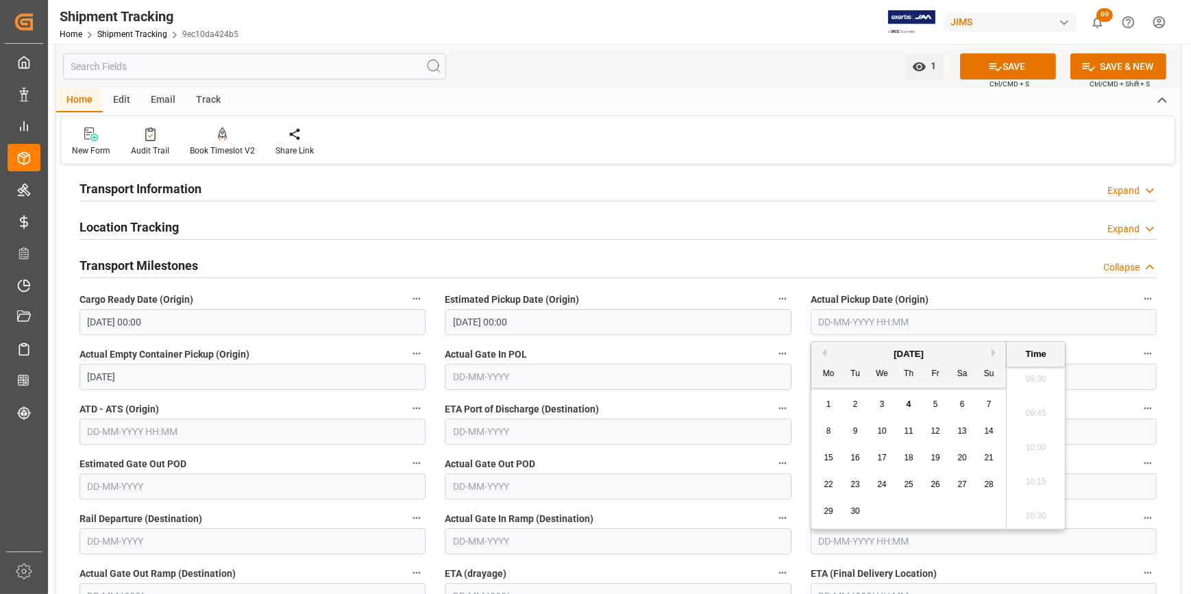
click at [908, 405] on span "4" at bounding box center [908, 404] width 5 height 10
type input "04-09-2025 00:00"
click at [711, 350] on label "Actual Gate In POL" at bounding box center [618, 354] width 346 height 19
click at [773, 350] on button "Actual Gate In POL" at bounding box center [782, 354] width 18 height 18
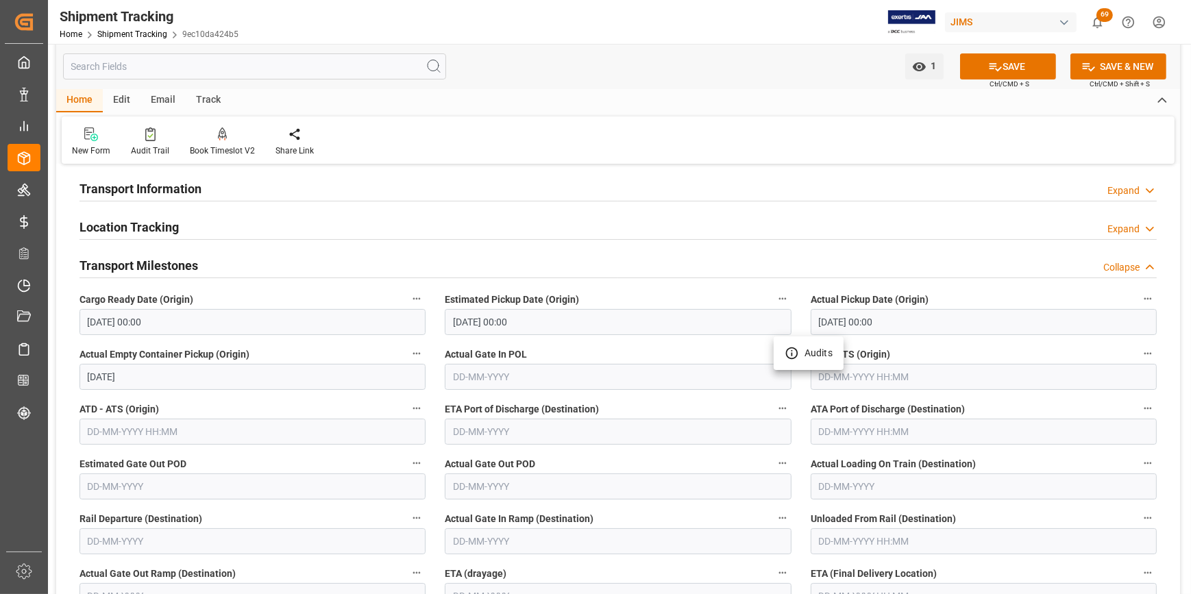
click at [876, 377] on div at bounding box center [595, 297] width 1191 height 594
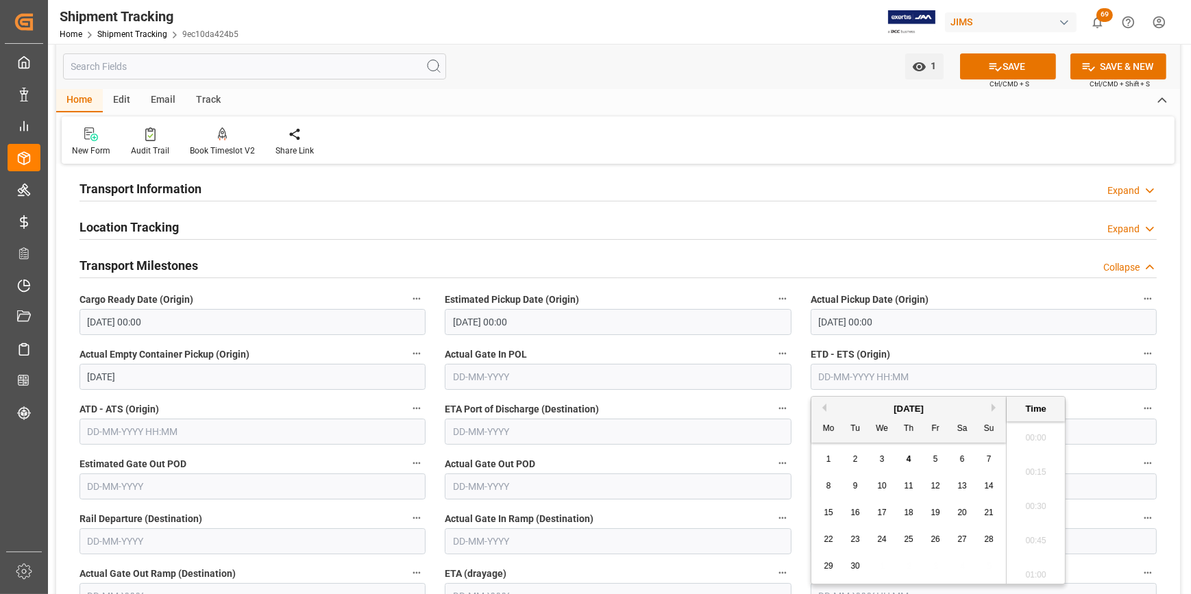
click at [838, 376] on input "text" at bounding box center [983, 377] width 346 height 26
click at [910, 484] on span "11" at bounding box center [908, 486] width 9 height 10
type input "11-09-2025 00:00"
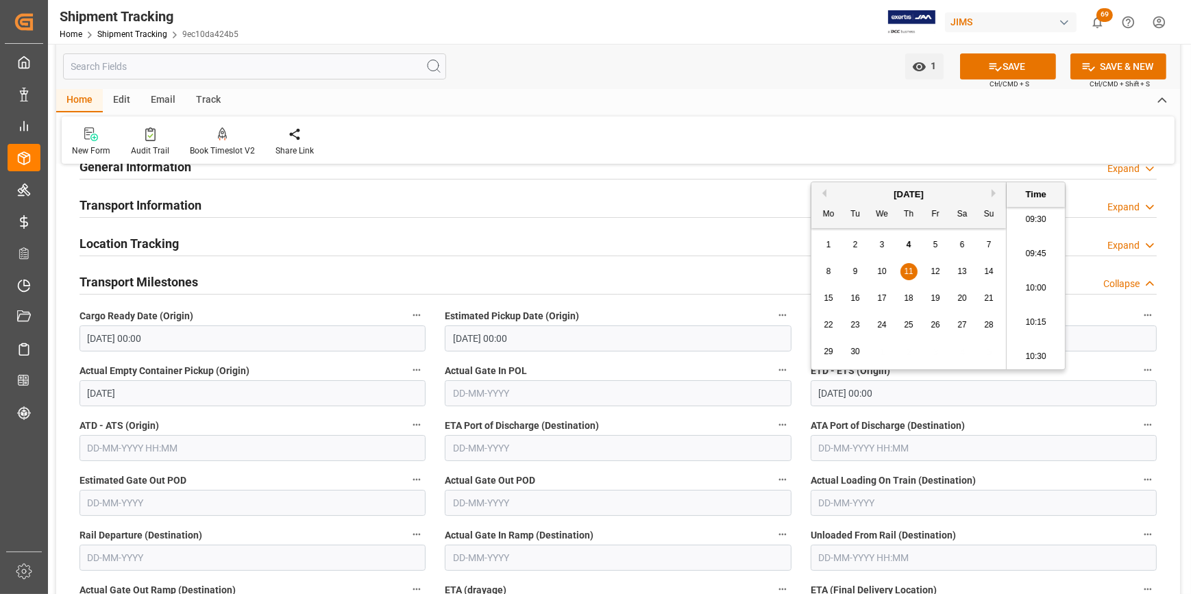
scroll to position [124, 0]
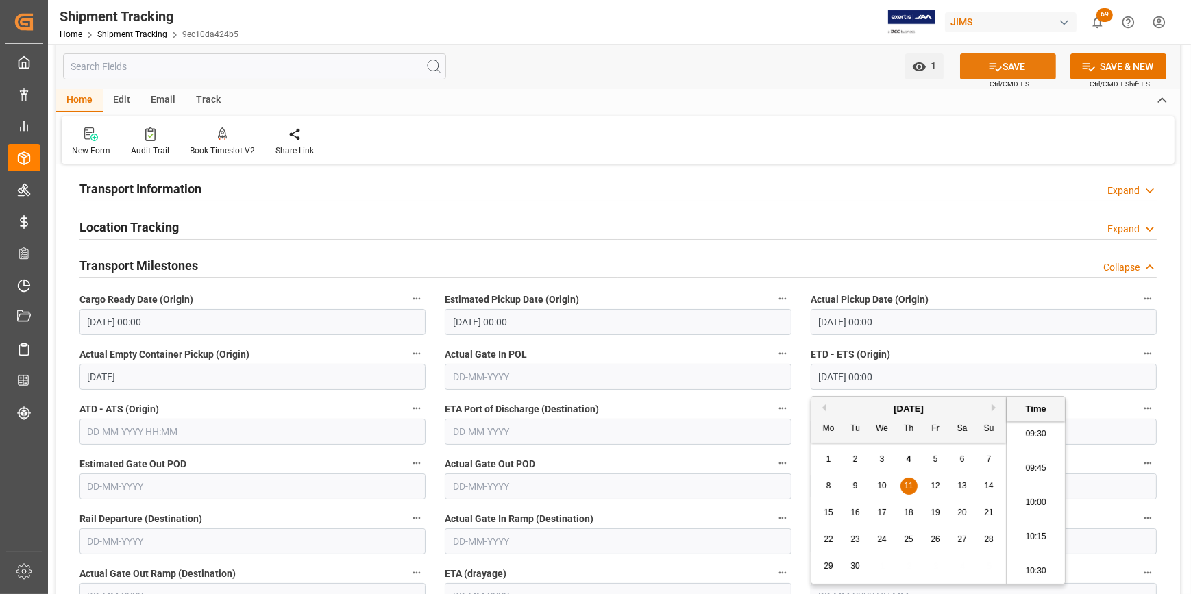
click at [996, 69] on icon at bounding box center [995, 67] width 12 height 8
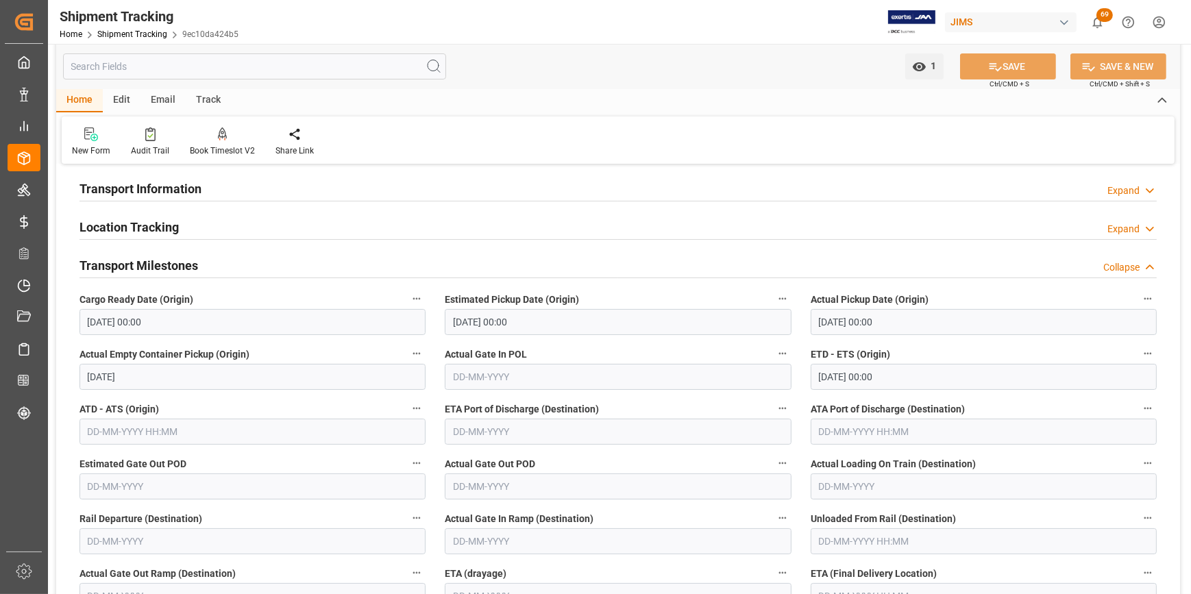
scroll to position [311, 0]
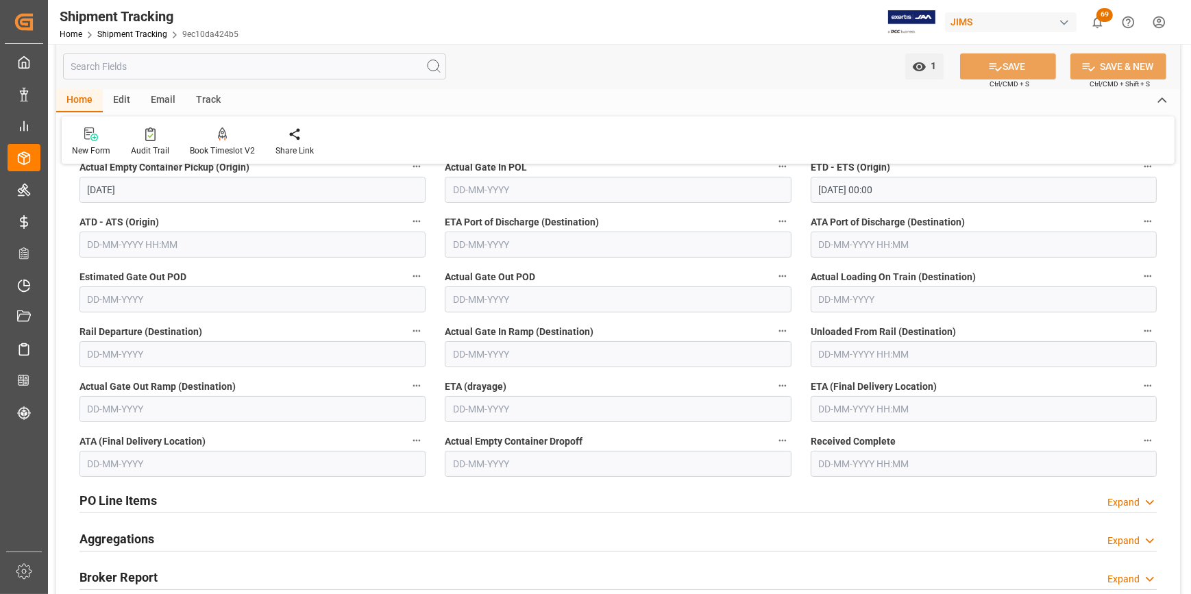
click at [487, 410] on input "text" at bounding box center [618, 409] width 346 height 26
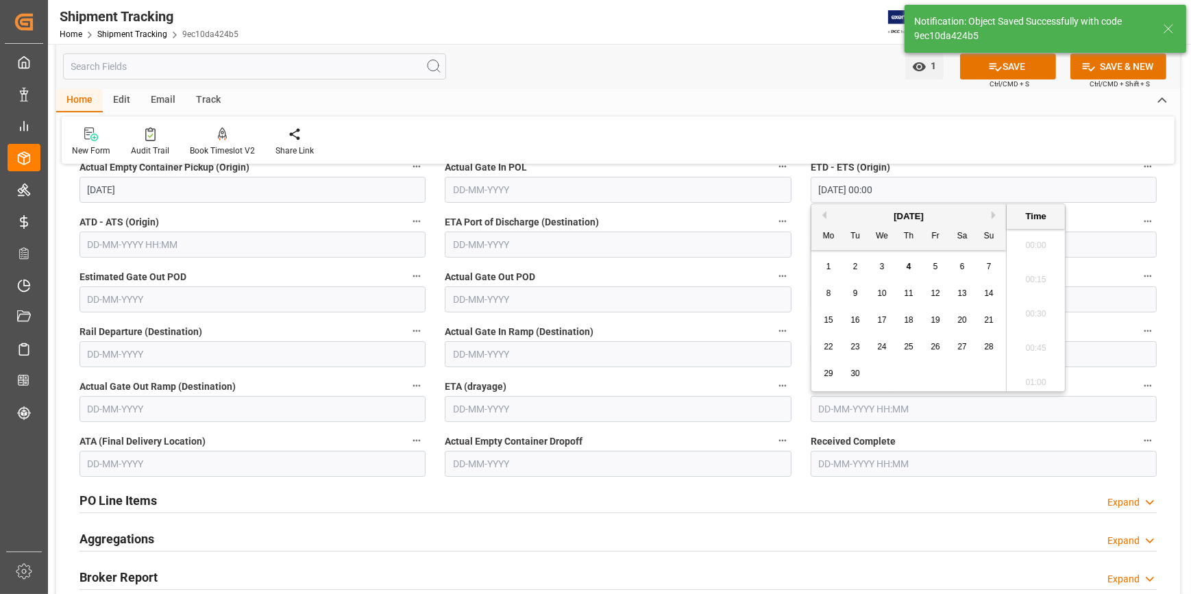
click at [838, 409] on input "text" at bounding box center [983, 409] width 346 height 26
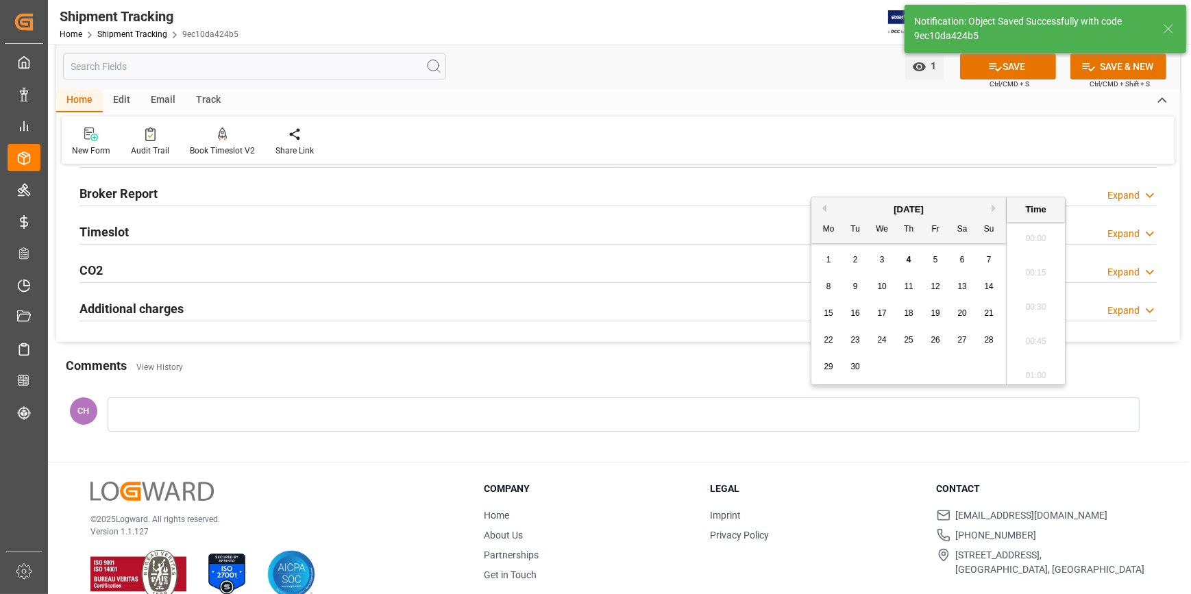
scroll to position [1306, 0]
click at [993, 211] on button "Next Month" at bounding box center [995, 208] width 8 height 8
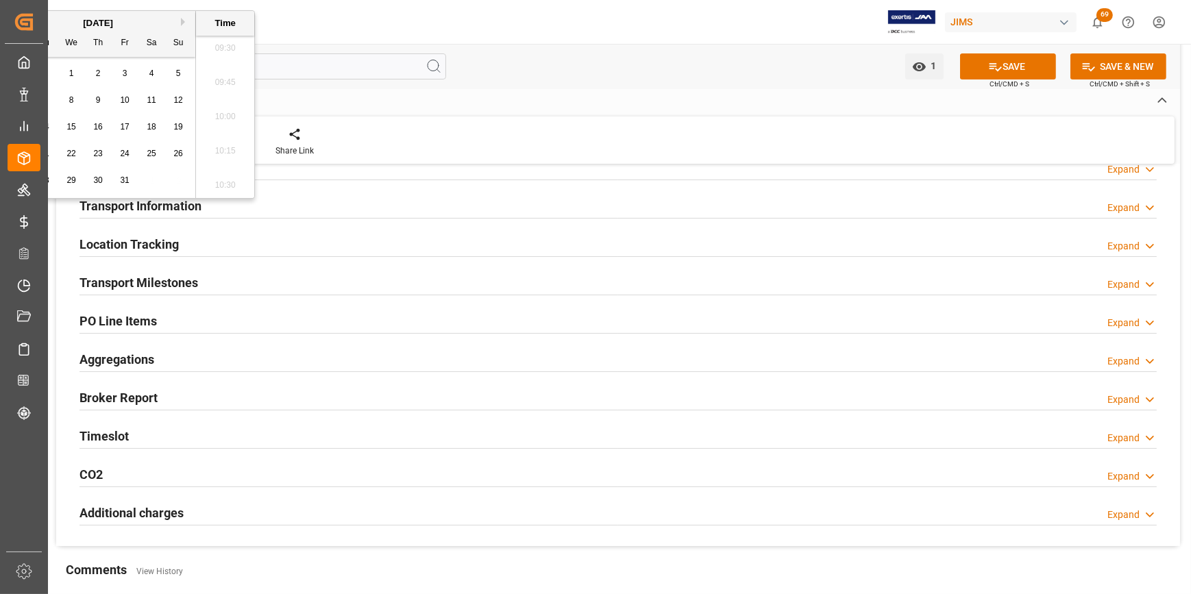
scroll to position [62, 0]
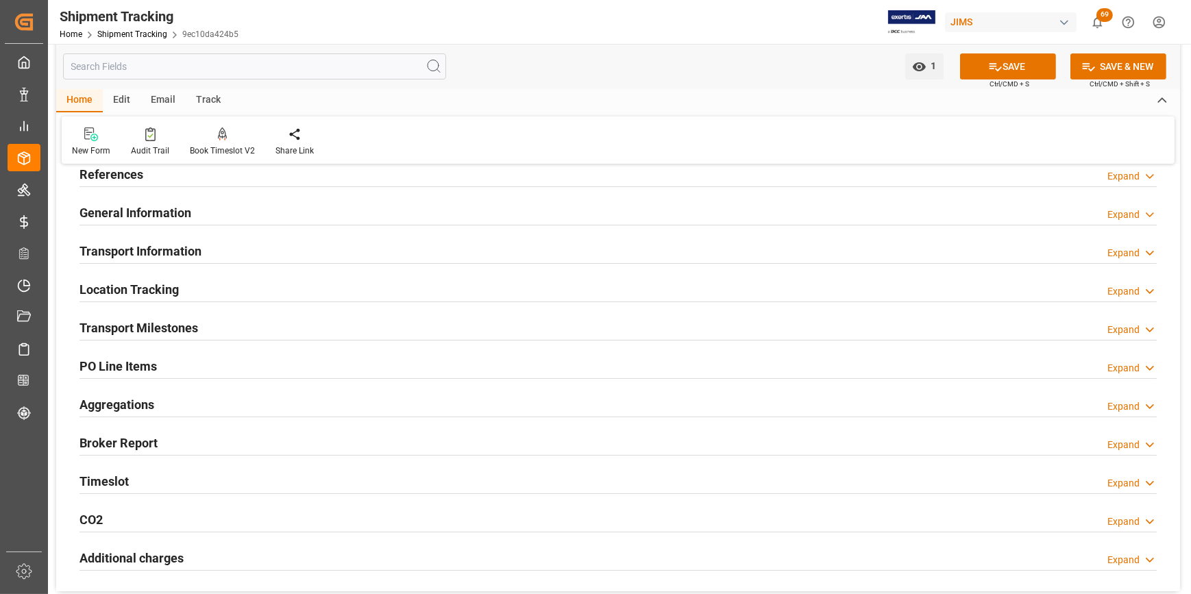
click at [164, 325] on h2 "Transport Milestones" at bounding box center [138, 328] width 119 height 18
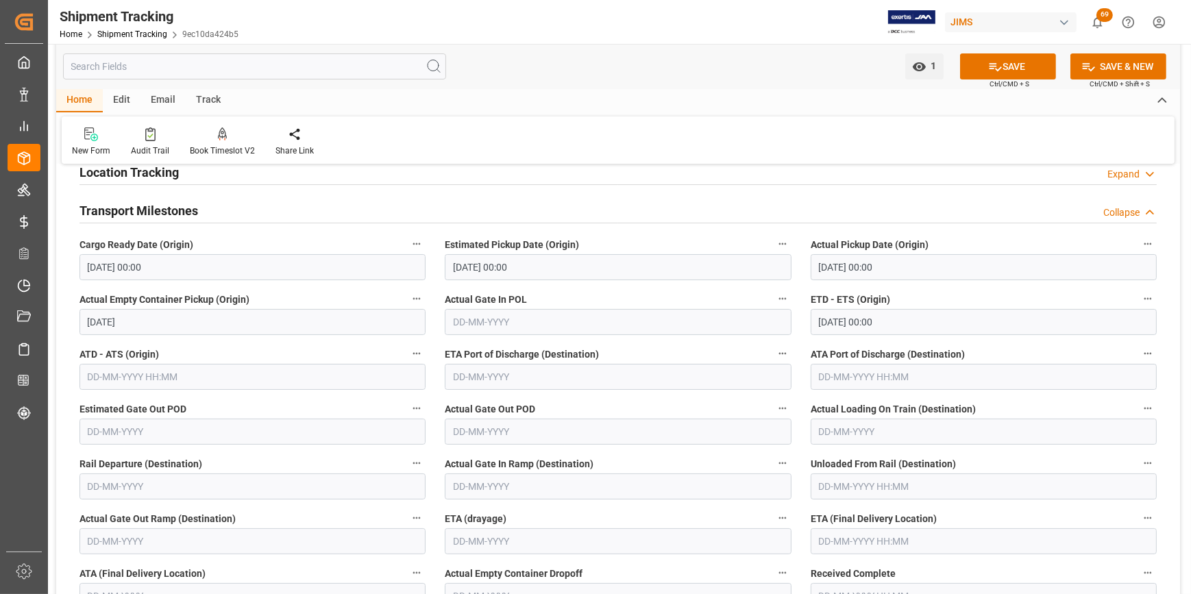
scroll to position [249, 0]
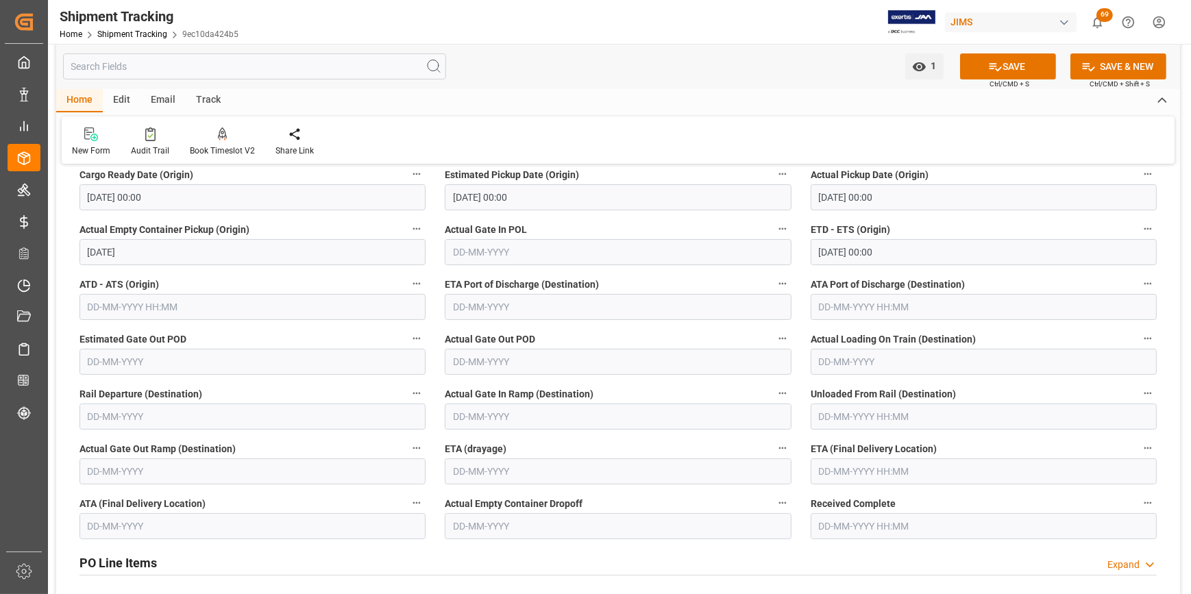
click at [839, 473] on input "text" at bounding box center [983, 471] width 346 height 26
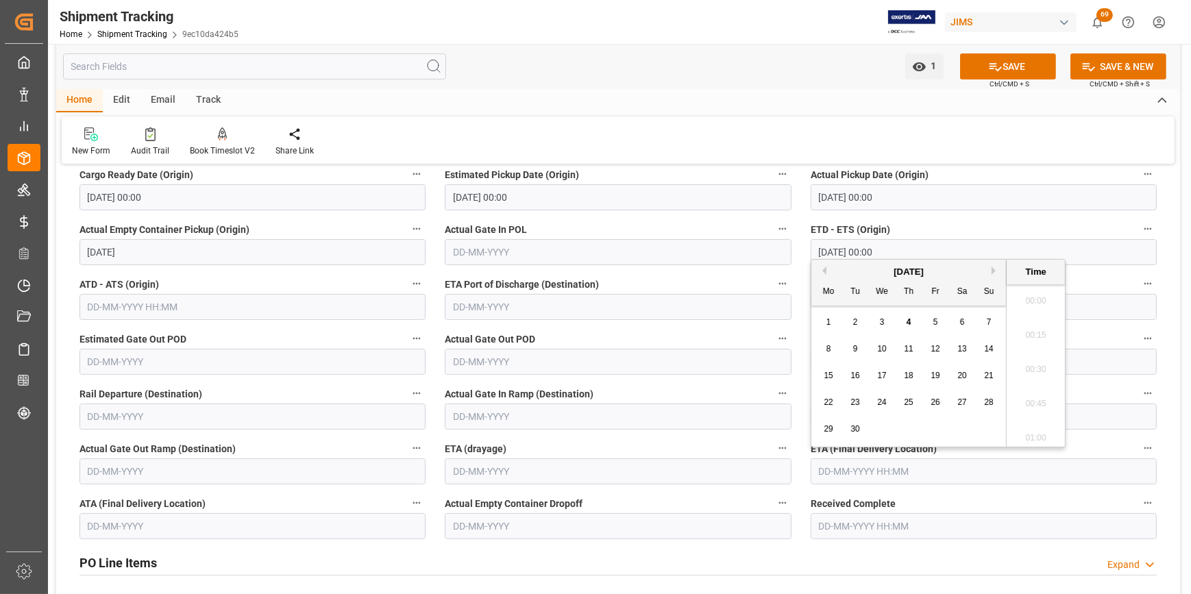
scroll to position [1306, 0]
click at [995, 269] on button "Next Month" at bounding box center [995, 271] width 8 height 8
click at [905, 380] on span "16" at bounding box center [908, 376] width 9 height 10
type input "16-10-2025 00:00"
click at [1000, 69] on button "SAVE" at bounding box center [1008, 66] width 96 height 26
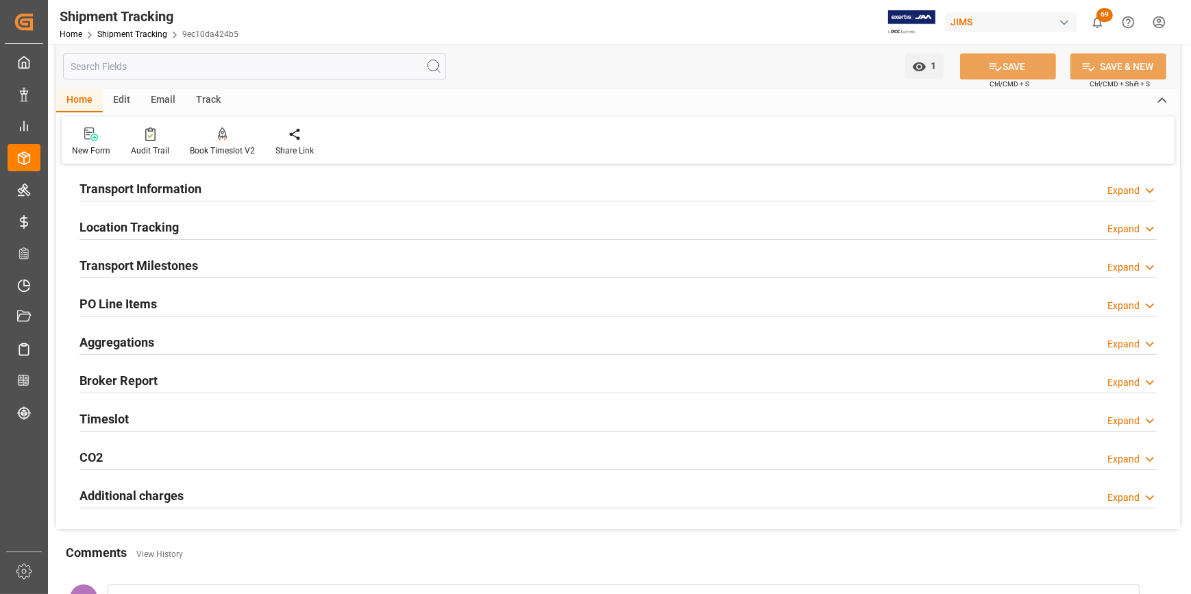
scroll to position [0, 0]
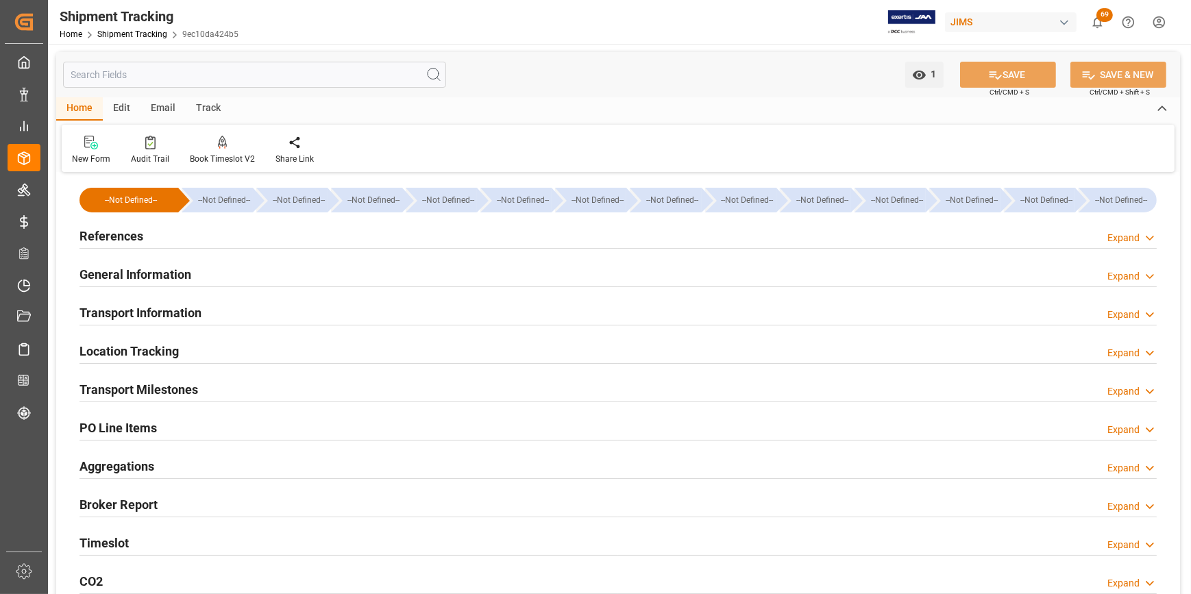
click at [110, 430] on h2 "PO Line Items" at bounding box center [117, 428] width 77 height 18
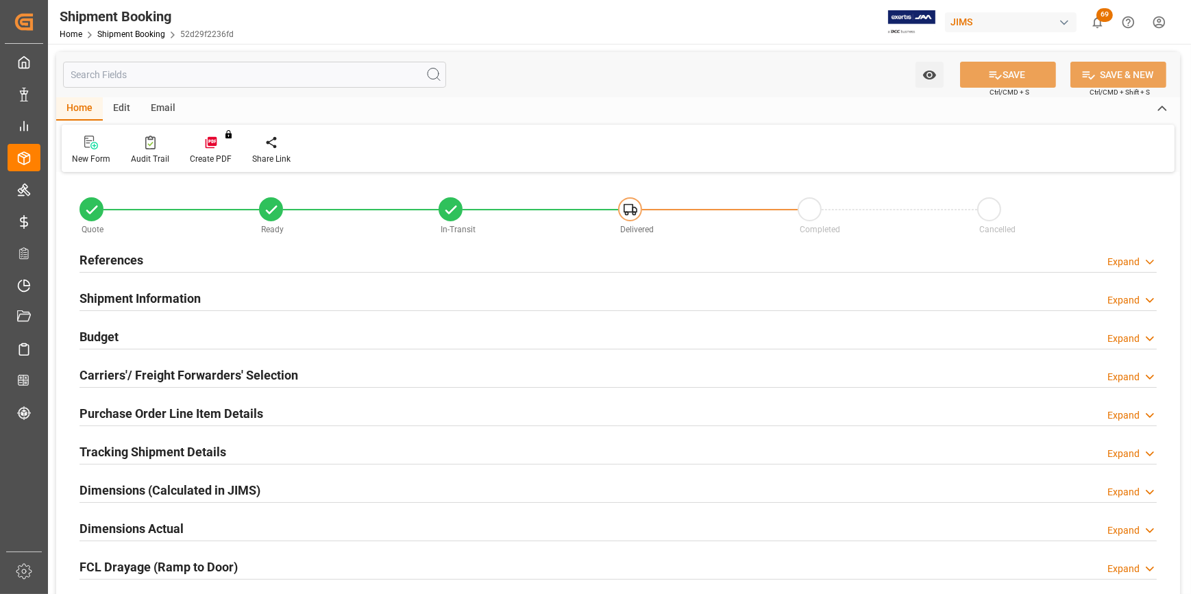
type input "1"
type input "[DATE]"
click at [91, 257] on h2 "References" at bounding box center [111, 260] width 64 height 18
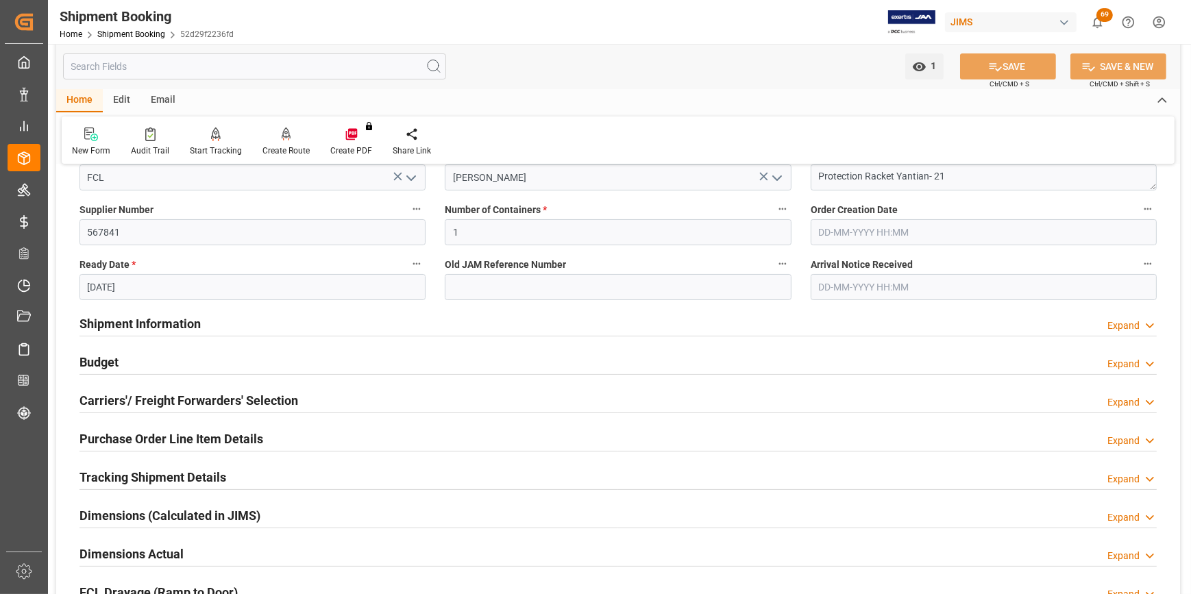
scroll to position [311, 0]
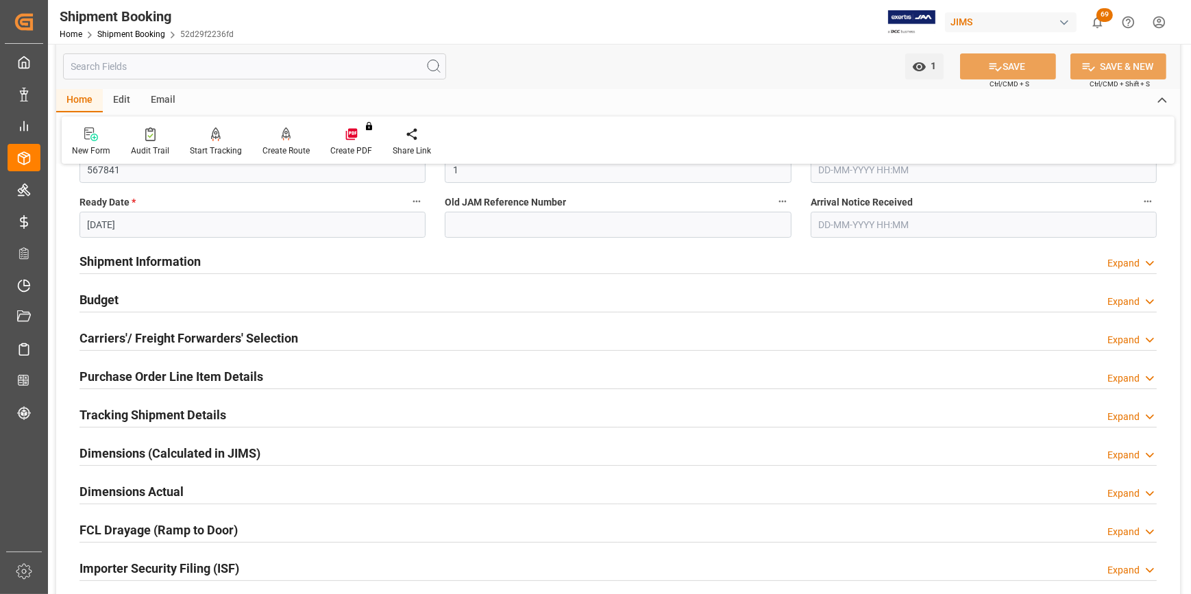
click at [214, 370] on h2 "Purchase Order Line Item Details" at bounding box center [171, 376] width 184 height 18
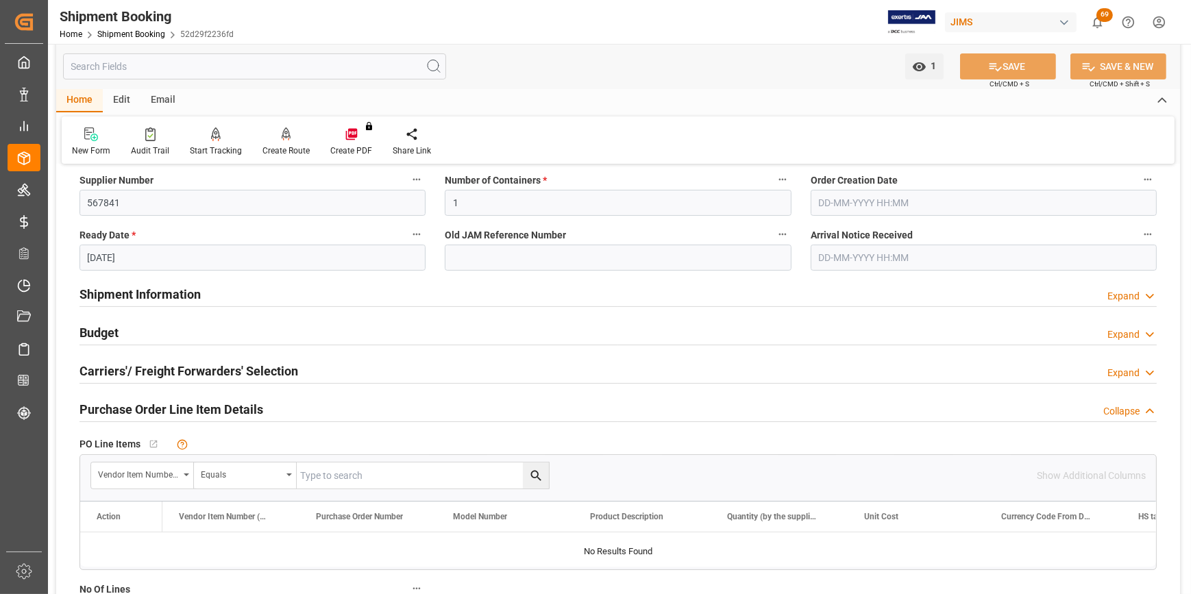
scroll to position [373, 0]
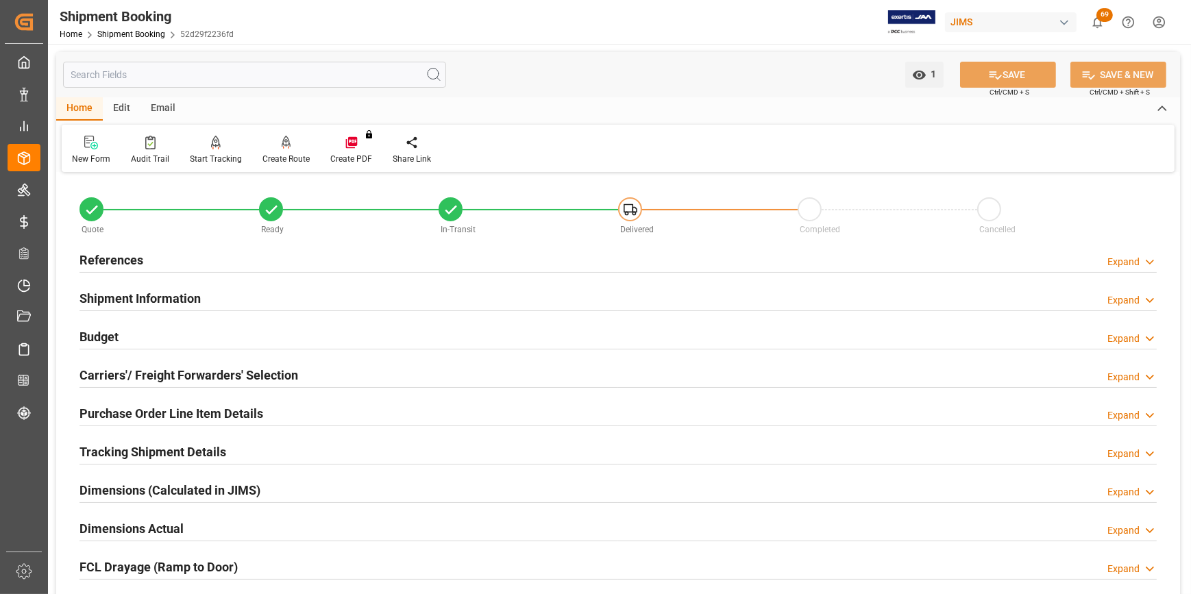
click at [139, 412] on h2 "Purchase Order Line Item Details" at bounding box center [171, 413] width 184 height 18
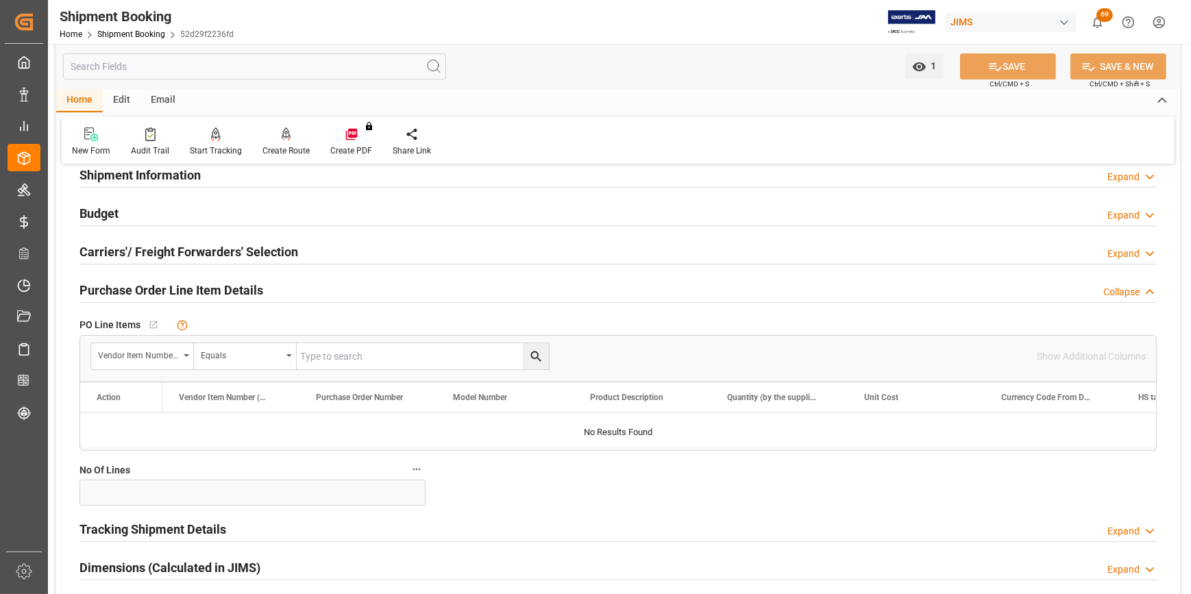
scroll to position [124, 0]
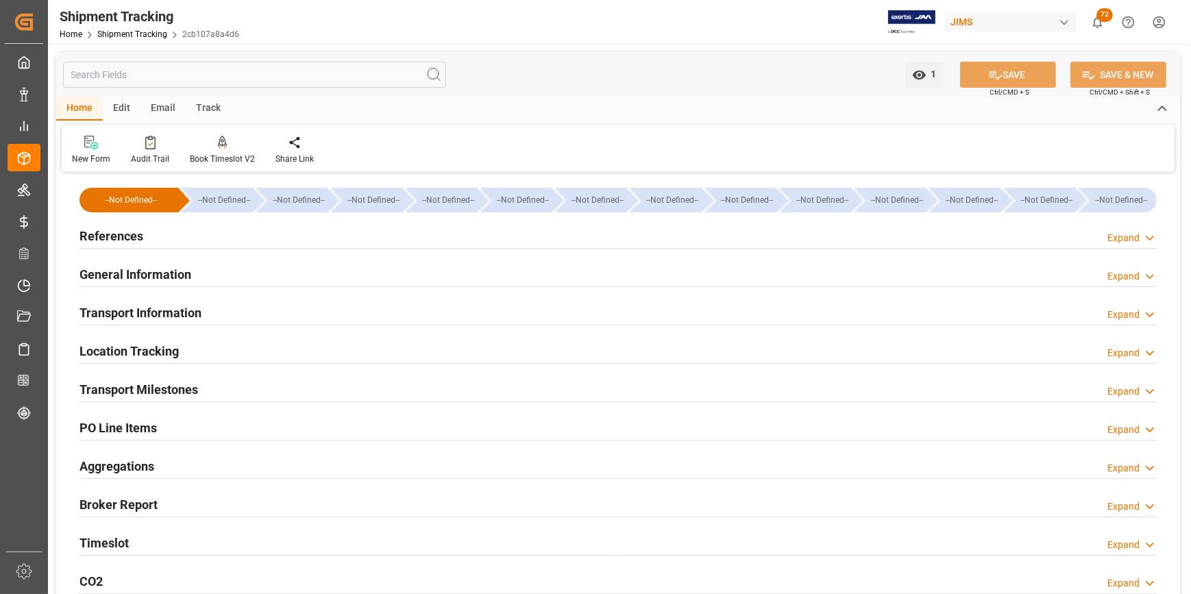
type input "[DATE]"
click at [136, 234] on h2 "References" at bounding box center [111, 236] width 64 height 18
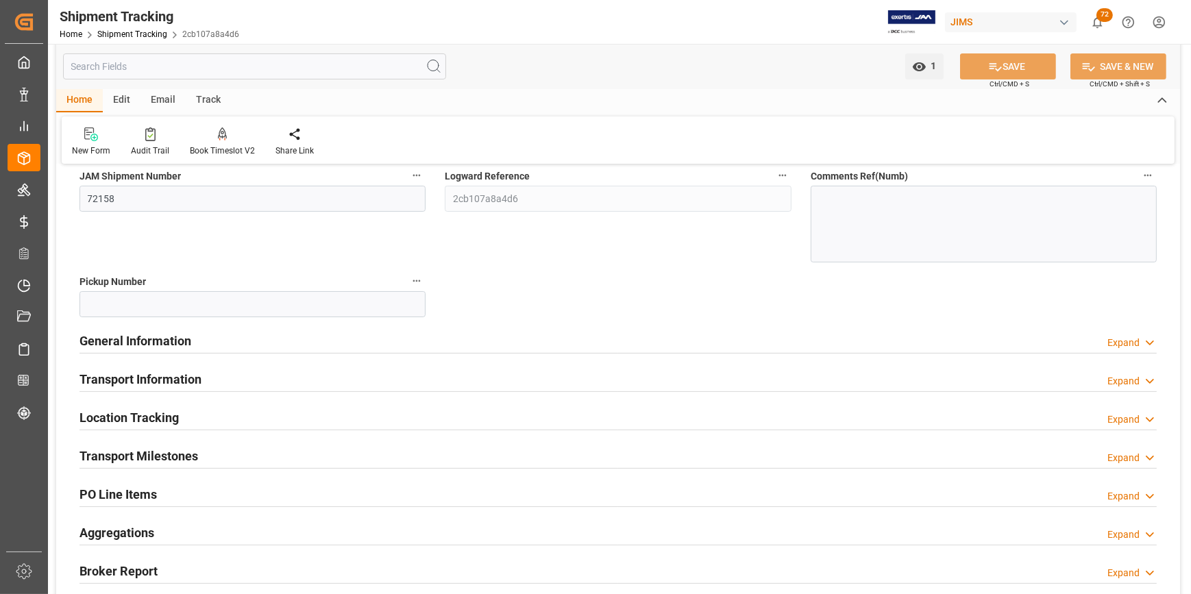
scroll to position [62, 0]
